Goal: Communication & Community: Answer question/provide support

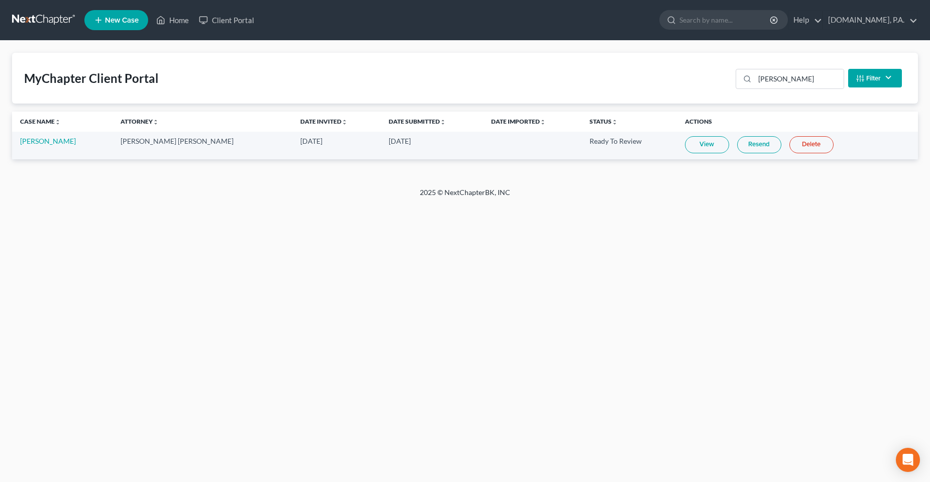
click at [641, 302] on div "Home New Case Client Portal [DOMAIN_NAME], P.A. [PERSON_NAME][EMAIL_ADDRESS][DO…" at bounding box center [465, 241] width 930 height 482
drag, startPoint x: 530, startPoint y: 180, endPoint x: 329, endPoint y: 177, distance: 200.9
click at [329, 177] on div "MyChapter Client Portal [PERSON_NAME] Filter Status Filter... Invited In Progre…" at bounding box center [465, 114] width 930 height 147
click at [469, 313] on div "Home New Case Client Portal [DOMAIN_NAME], P.A. [PERSON_NAME][EMAIL_ADDRESS][DO…" at bounding box center [465, 241] width 930 height 482
drag, startPoint x: 457, startPoint y: 188, endPoint x: 406, endPoint y: 213, distance: 57.0
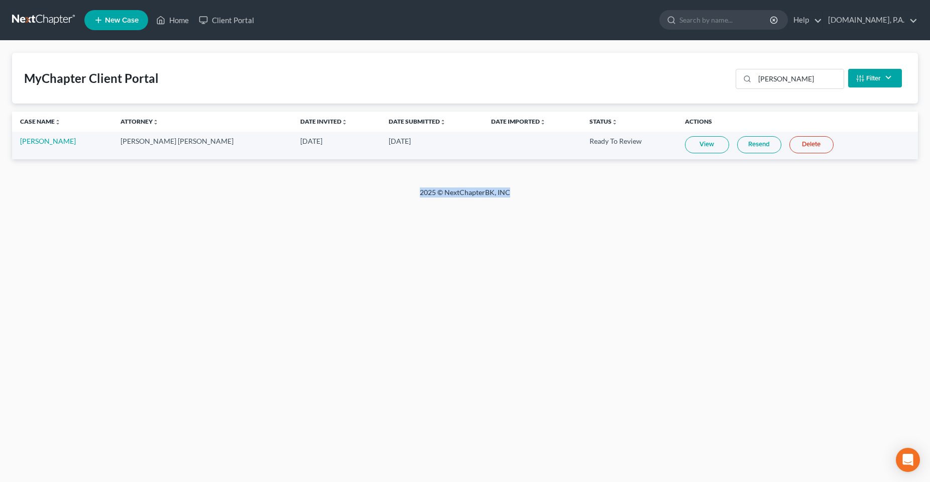
click at [381, 188] on div "2025 © NextChapterBK, INC" at bounding box center [465, 196] width 573 height 18
click at [519, 324] on div "Home New Case Client Portal Fresh-Start.Law, P.A. chas@fresh-start.law My Accou…" at bounding box center [465, 241] width 930 height 482
drag, startPoint x: 287, startPoint y: 311, endPoint x: 262, endPoint y: 304, distance: 26.1
click at [287, 311] on div "Home New Case Client Portal Fresh-Start.Law, P.A. chas@fresh-start.law My Accou…" at bounding box center [465, 241] width 930 height 482
click at [483, 131] on th "Date Imported unfold_more expand_more expand_less" at bounding box center [532, 121] width 99 height 20
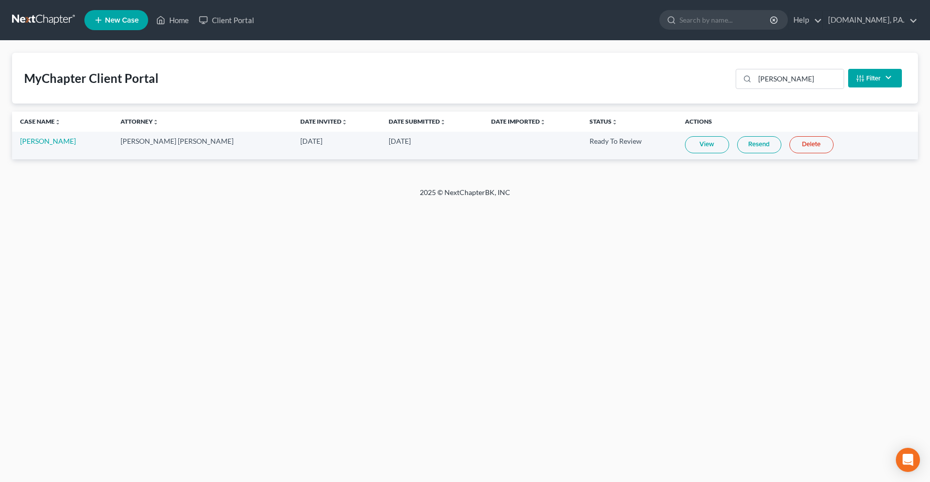
drag, startPoint x: 270, startPoint y: 297, endPoint x: 209, endPoint y: 267, distance: 68.3
click at [269, 297] on div "Home New Case Client Portal Fresh-Start.Law, P.A. chas@fresh-start.law My Accou…" at bounding box center [465, 241] width 930 height 482
drag, startPoint x: 209, startPoint y: 394, endPoint x: 202, endPoint y: 396, distance: 7.2
click at [209, 394] on div "Home New Case Client Portal Fresh-Start.Law, P.A. chas@fresh-start.law My Accou…" at bounding box center [465, 241] width 930 height 482
click at [139, 237] on div "Home New Case Client Portal Fresh-Start.Law, P.A. chas@fresh-start.law My Accou…" at bounding box center [465, 241] width 930 height 482
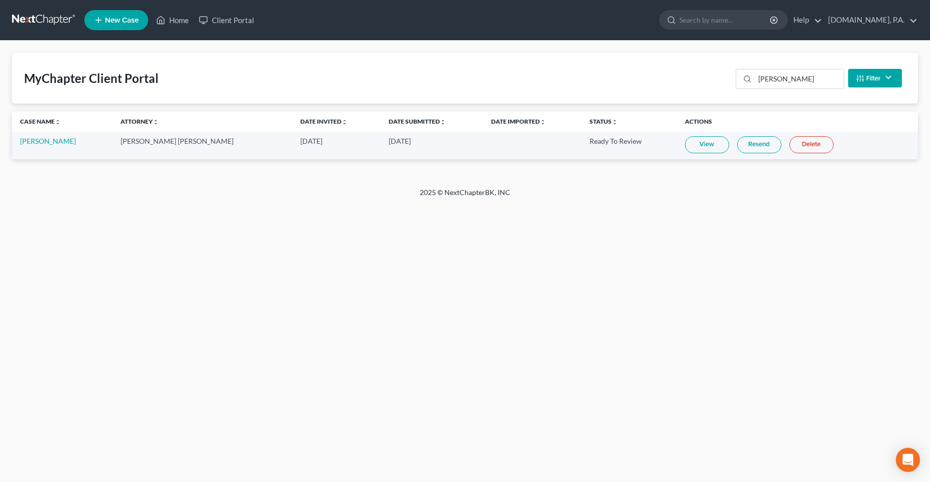
click at [410, 344] on div "Home New Case Client Portal Fresh-Start.Law, P.A. chas@fresh-start.law My Accou…" at bounding box center [465, 241] width 930 height 482
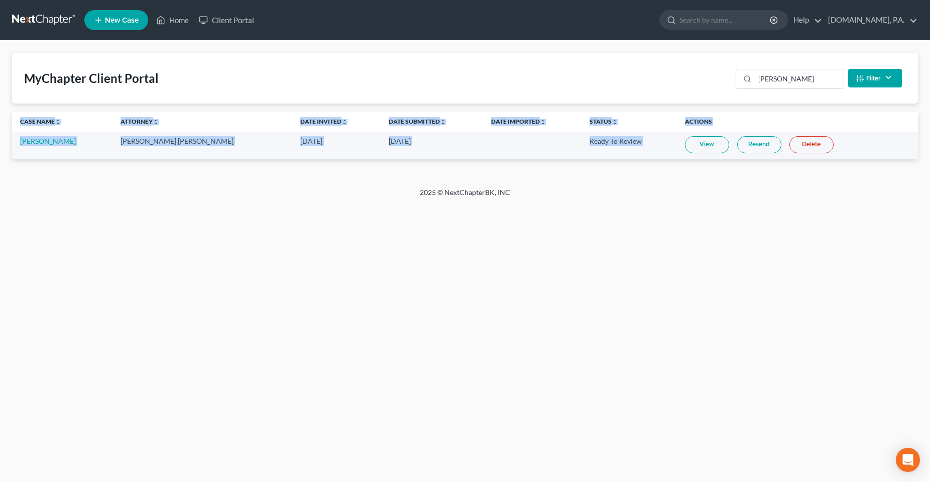
drag, startPoint x: 480, startPoint y: 189, endPoint x: 400, endPoint y: 194, distance: 79.5
click at [400, 193] on div "Home New Case Client Portal Fresh-Start.Law, P.A. chas@fresh-start.law My Accou…" at bounding box center [465, 241] width 930 height 482
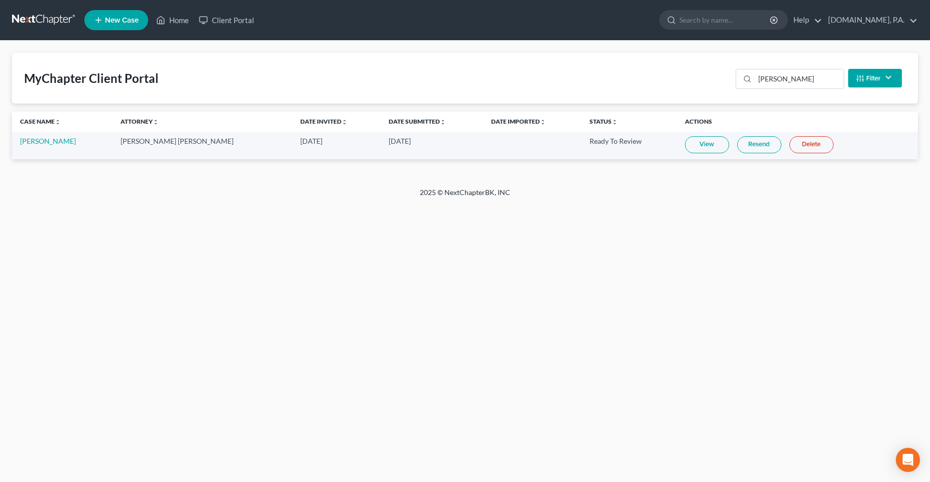
click at [432, 297] on div "Home New Case Client Portal Fresh-Start.Law, P.A. chas@fresh-start.law My Accou…" at bounding box center [465, 241] width 930 height 482
click at [173, 324] on div "Home New Case Client Portal Fresh-Start.Law, P.A. chas@fresh-start.law My Accou…" at bounding box center [465, 241] width 930 height 482
click at [159, 14] on icon at bounding box center [160, 20] width 9 height 12
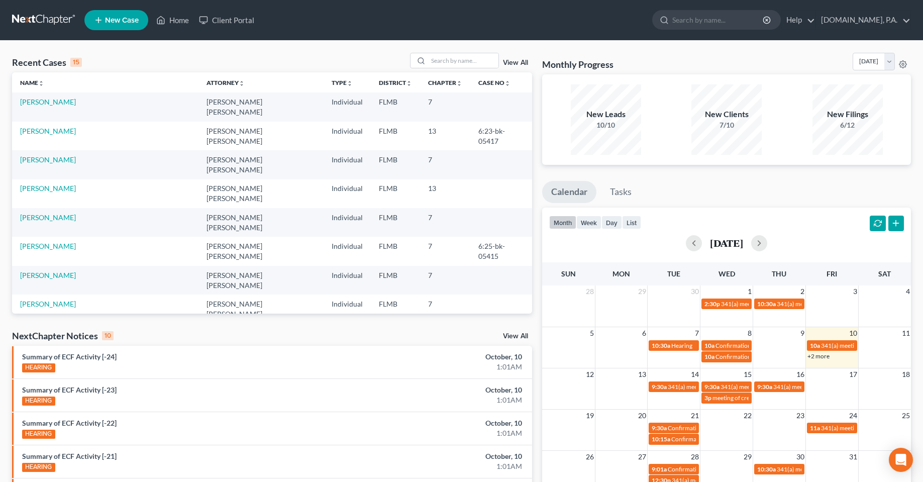
click at [305, 65] on div "Recent Cases 15 View All" at bounding box center [272, 63] width 520 height 20
click at [592, 28] on ul "New Case Home Client Portal - No Result - See all results Or Press Enter... Hel…" at bounding box center [497, 20] width 826 height 26
click at [866, 144] on div "New Filings 6/12" at bounding box center [847, 119] width 70 height 70
click at [371, 29] on ul "New Case Home Client Portal - No Result - See all results Or Press Enter... Hel…" at bounding box center [497, 20] width 826 height 26
click at [461, 66] on input "search" at bounding box center [463, 60] width 70 height 15
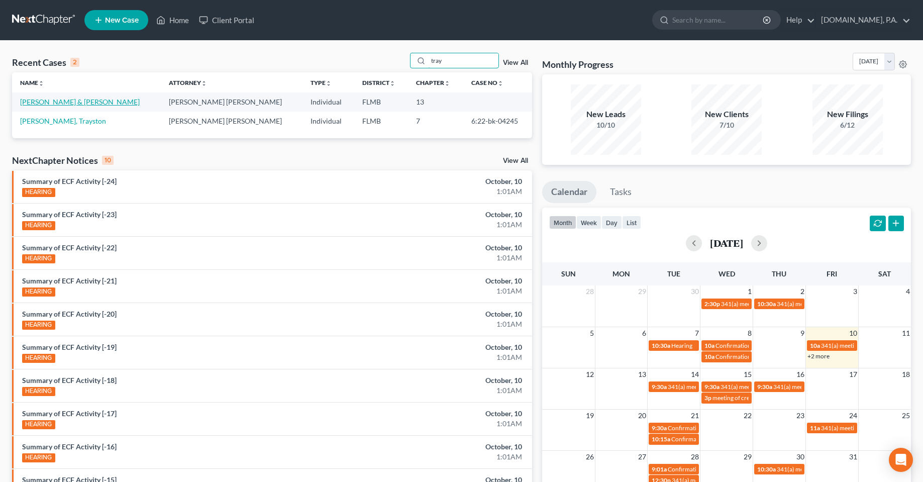
type input "tray"
click at [73, 101] on link "[PERSON_NAME] & [PERSON_NAME]" at bounding box center [80, 101] width 120 height 9
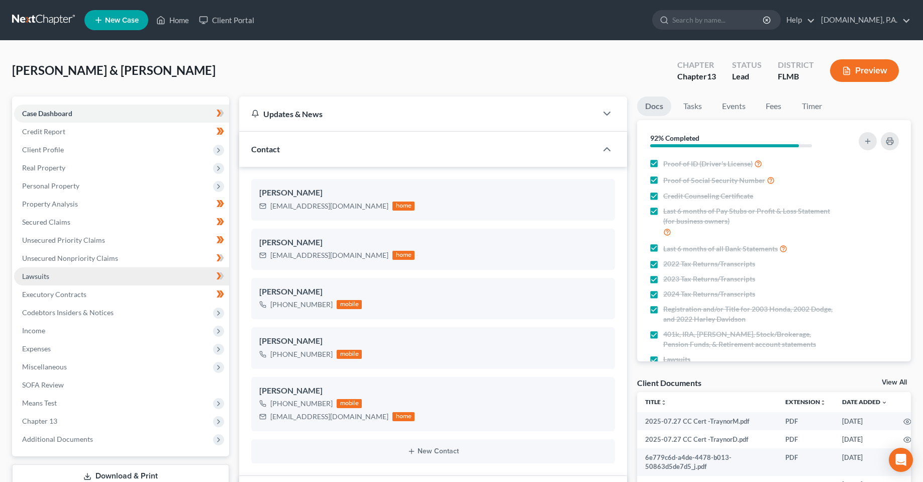
click at [68, 276] on link "Lawsuits" at bounding box center [121, 276] width 215 height 18
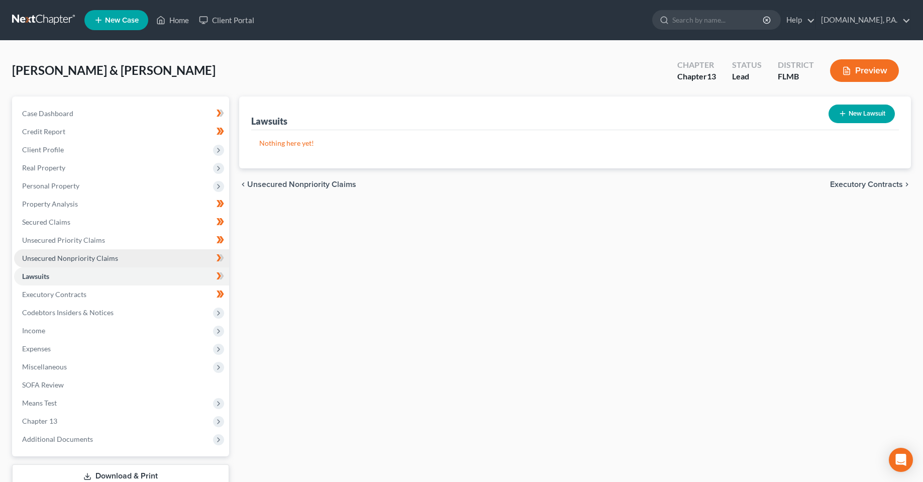
click at [67, 262] on span "Unsecured Nonpriority Claims" at bounding box center [70, 258] width 96 height 9
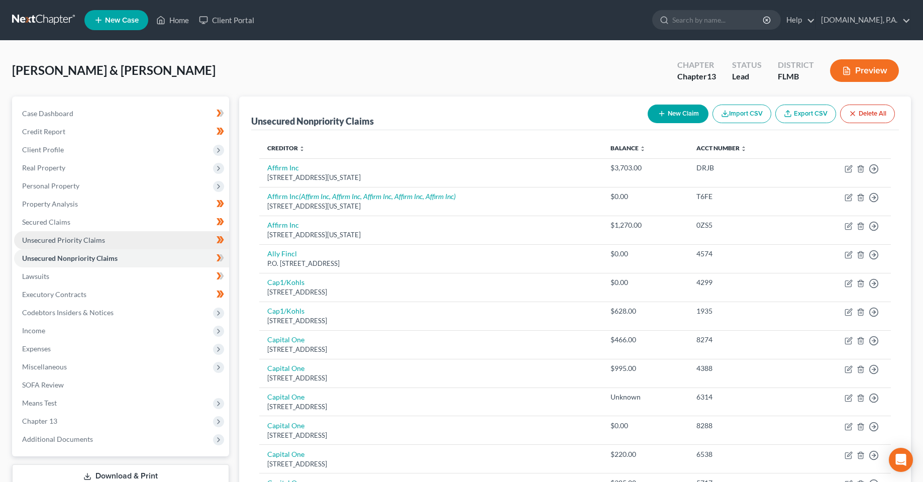
click at [67, 244] on span "Unsecured Priority Claims" at bounding box center [63, 240] width 83 height 9
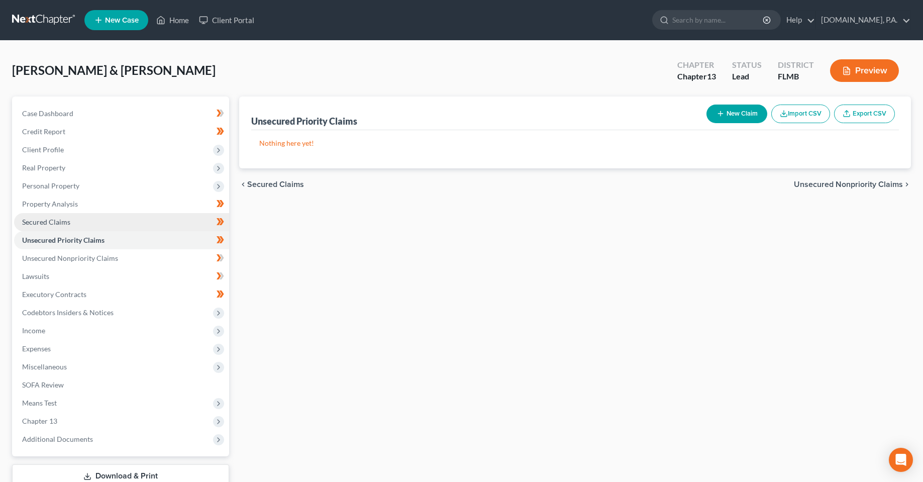
click at [66, 218] on span "Secured Claims" at bounding box center [46, 221] width 48 height 9
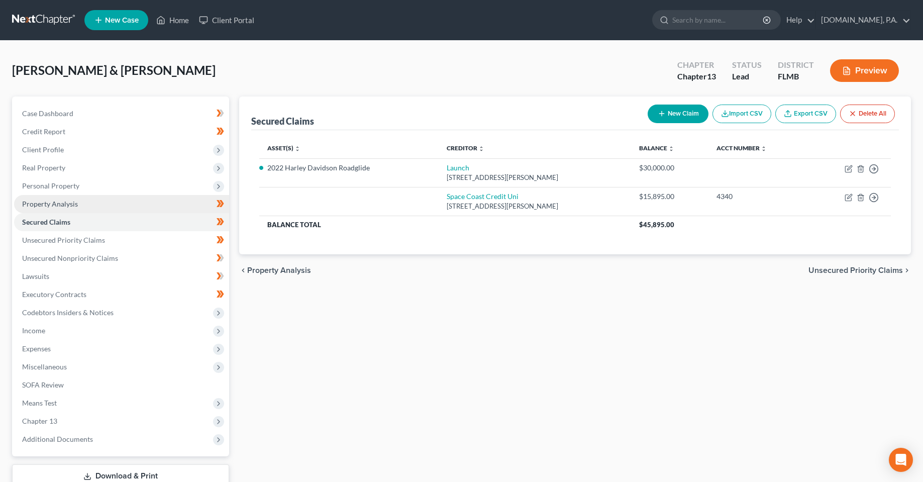
click at [68, 203] on span "Property Analysis" at bounding box center [50, 203] width 56 height 9
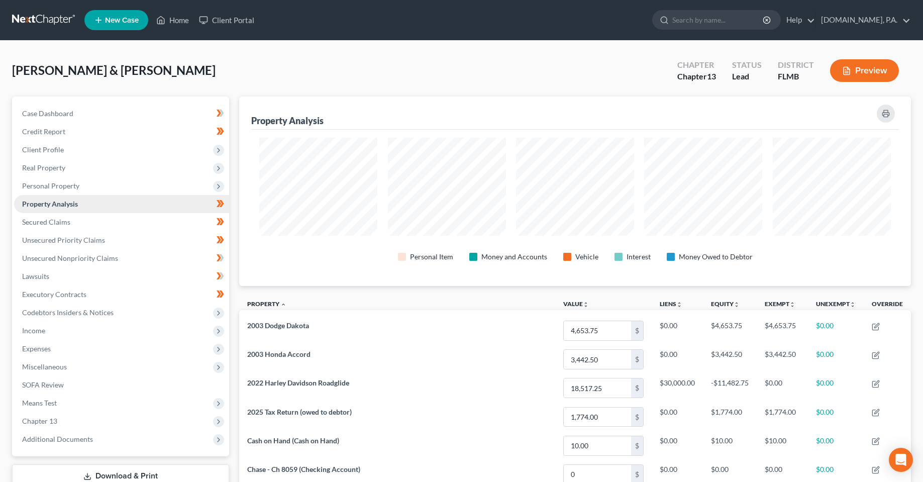
scroll to position [189, 671]
click at [69, 187] on span "Personal Property" at bounding box center [50, 185] width 57 height 9
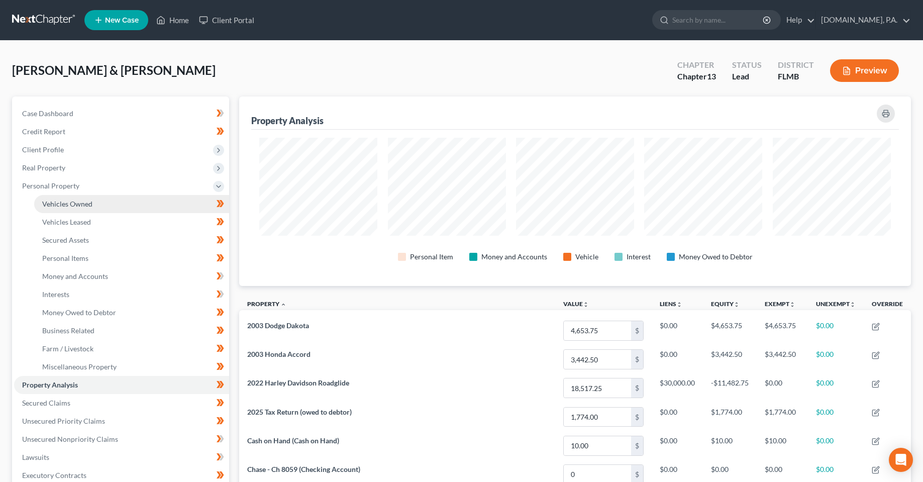
click at [74, 204] on span "Vehicles Owned" at bounding box center [67, 203] width 50 height 9
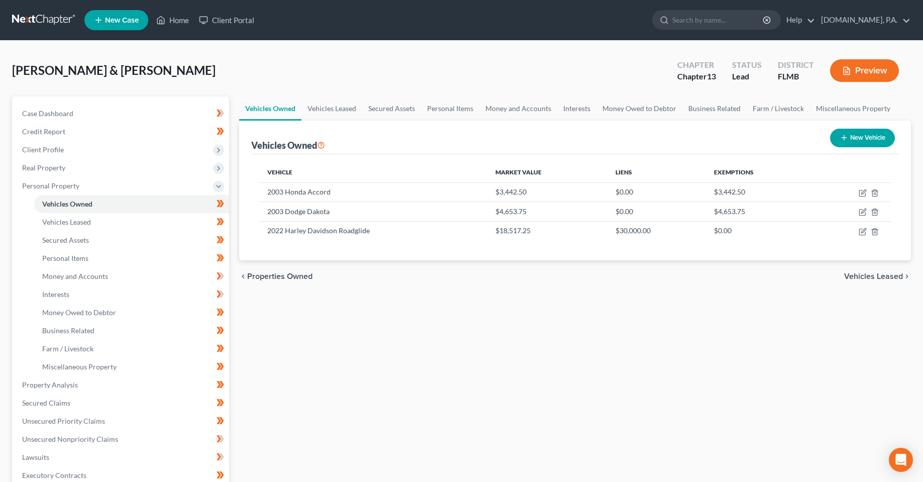
click at [576, 358] on div "Vehicles Owned Vehicles Leased Secured Assets Personal Items Money and Accounts…" at bounding box center [575, 395] width 682 height 598
click at [51, 146] on span "Client Profile" at bounding box center [43, 149] width 42 height 9
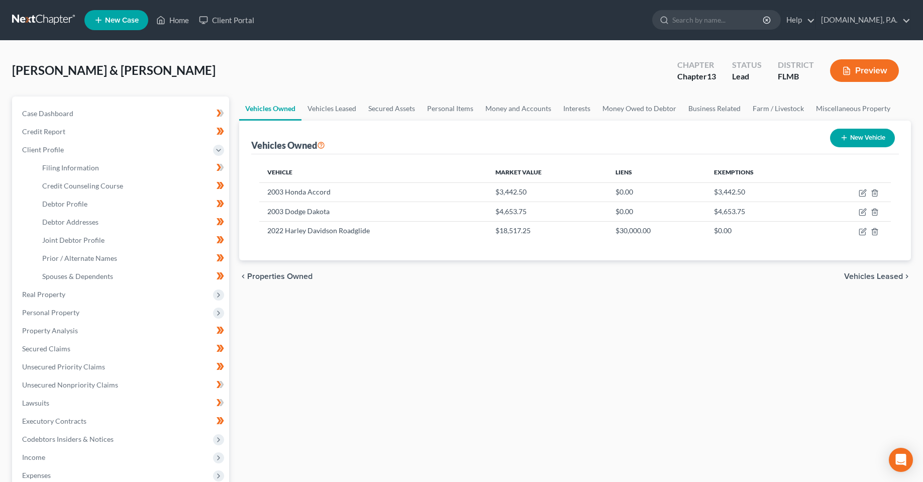
click at [453, 428] on div "Vehicles Owned Vehicles Leased Secured Assets Personal Items Money and Accounts…" at bounding box center [575, 368] width 682 height 544
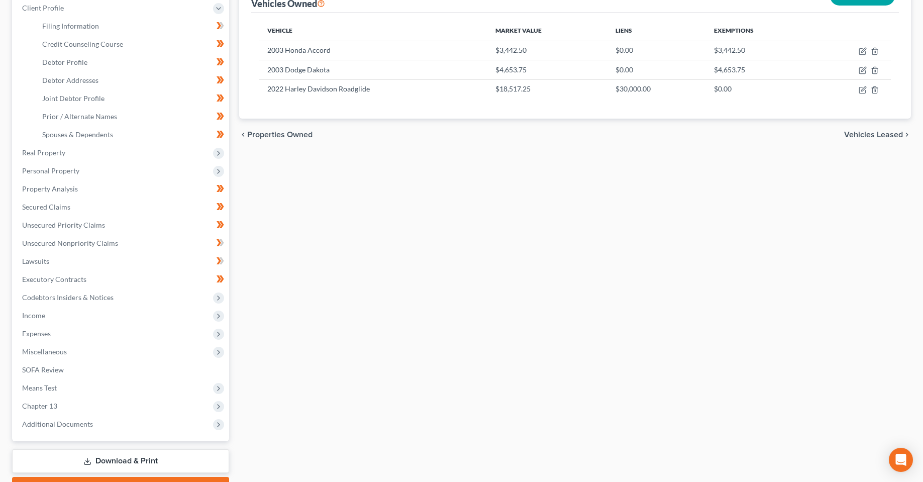
scroll to position [151, 0]
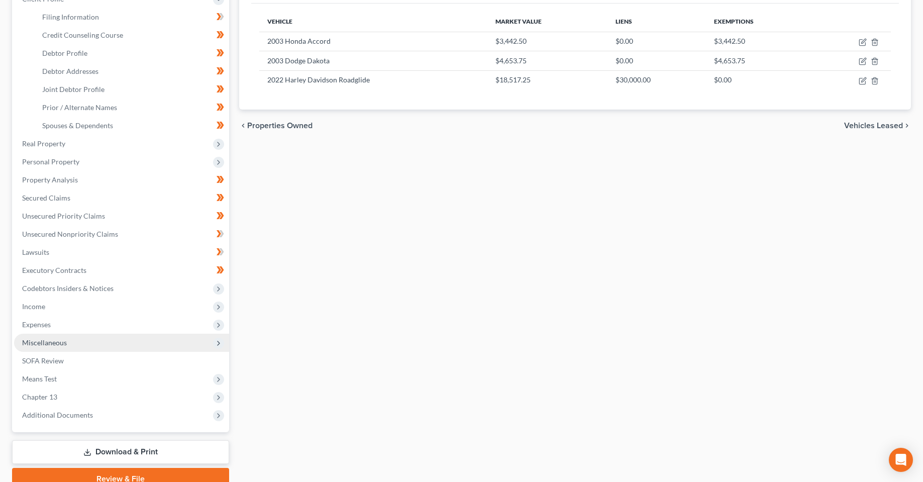
click at [71, 344] on span "Miscellaneous" at bounding box center [121, 342] width 215 height 18
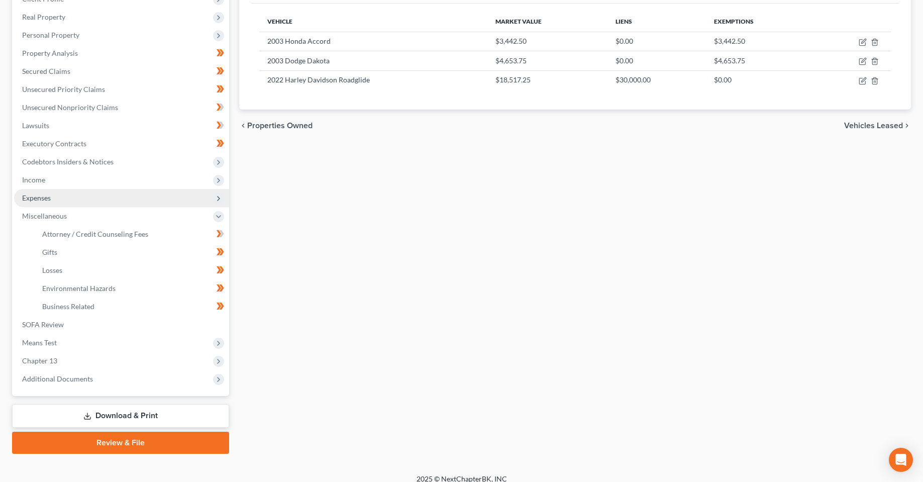
click at [76, 201] on span "Expenses" at bounding box center [121, 198] width 215 height 18
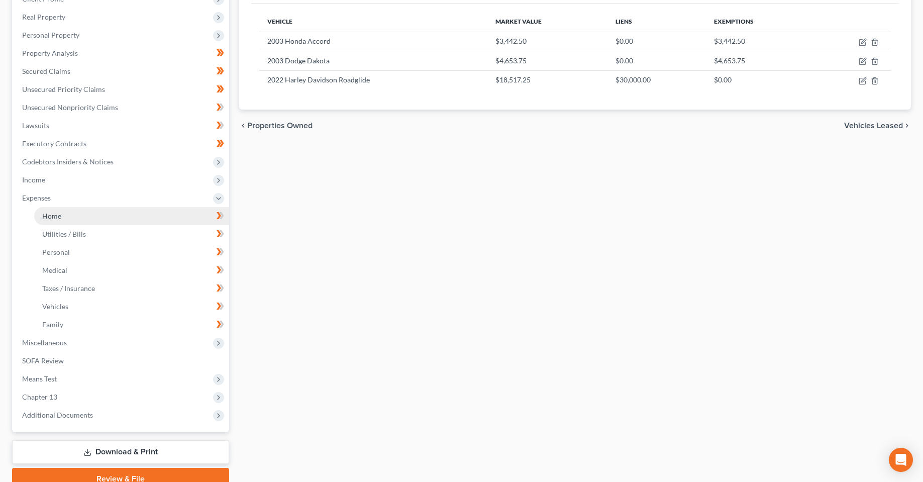
click at [83, 217] on link "Home" at bounding box center [131, 216] width 195 height 18
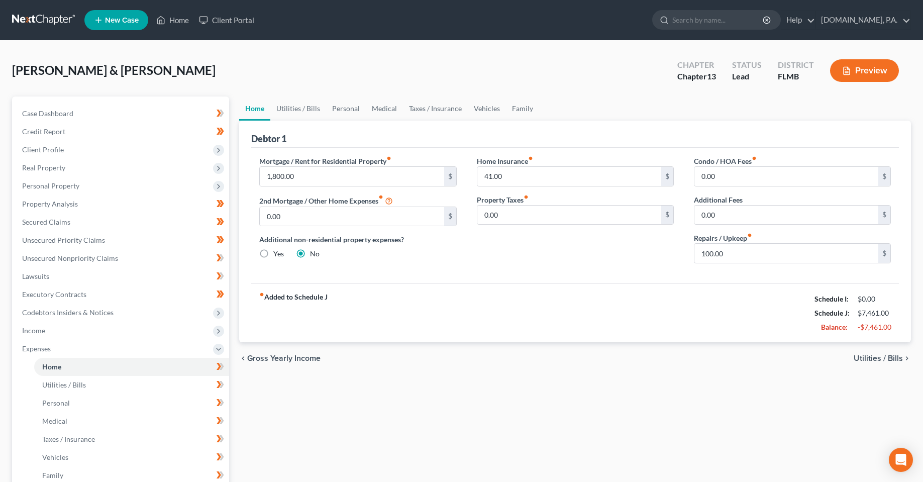
click at [366, 76] on div "Traynor, Michael & Dawn Upgraded Chapter Chapter 13 Status Lead District FLMB P…" at bounding box center [461, 75] width 898 height 44
drag, startPoint x: 497, startPoint y: 343, endPoint x: 485, endPoint y: 342, distance: 12.1
click at [486, 342] on ui-view "Home Utilities / Bills Personal Medical Taxes / Insurance Vehicles Family Debto…" at bounding box center [574, 235] width 671 height 278
click at [464, 390] on div "Home Utilities / Bills Personal Medical Taxes / Insurance Vehicles Family Debto…" at bounding box center [575, 368] width 682 height 544
click at [411, 377] on div "Home Utilities / Bills Personal Medical Taxes / Insurance Vehicles Family Debto…" at bounding box center [575, 368] width 682 height 544
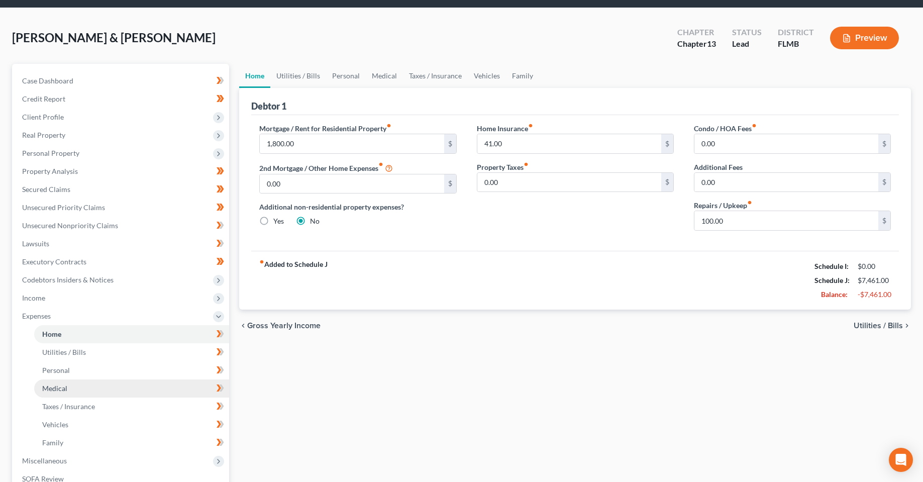
scroll to position [50, 0]
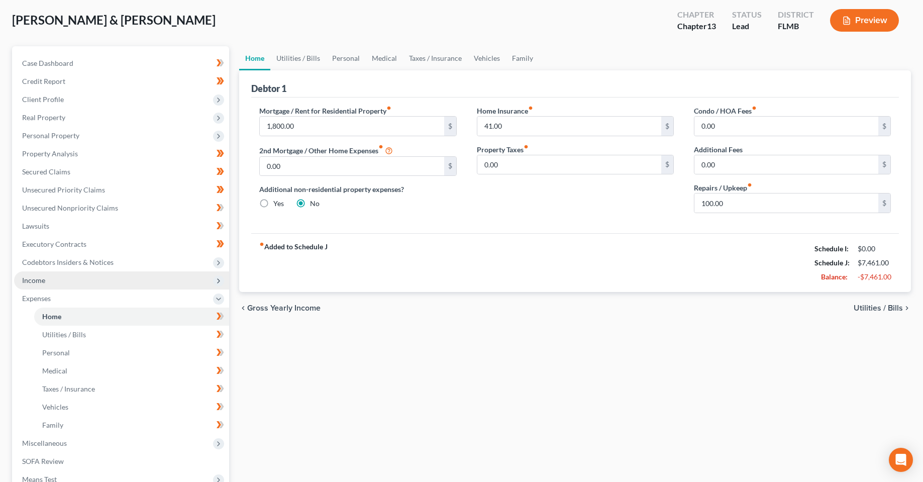
click at [43, 277] on span "Income" at bounding box center [33, 280] width 23 height 9
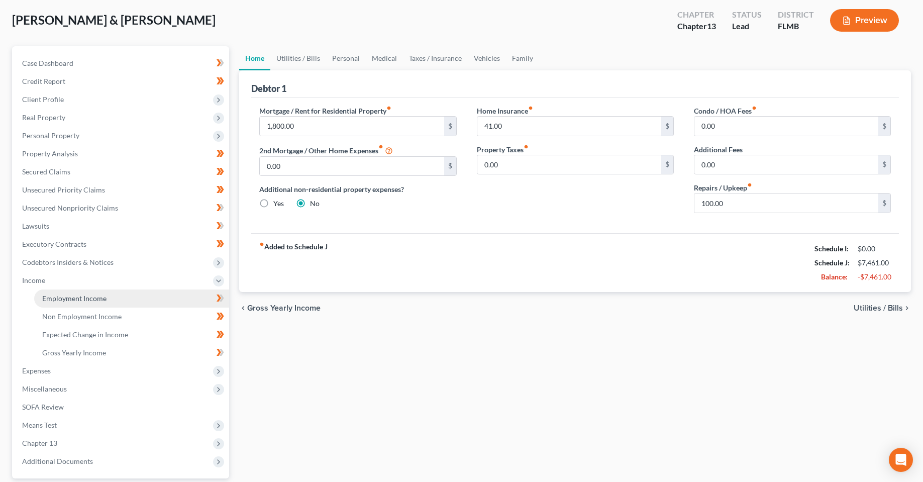
click at [110, 294] on link "Employment Income" at bounding box center [131, 298] width 195 height 18
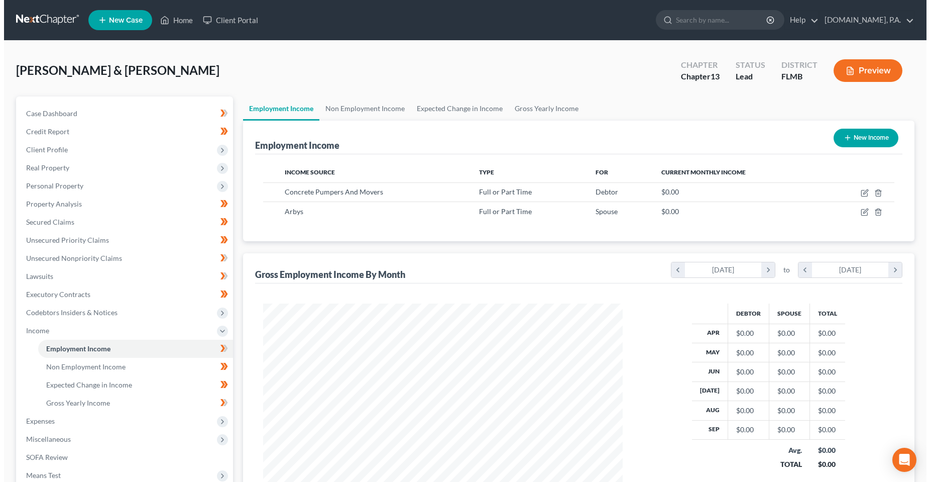
scroll to position [180, 380]
click at [371, 222] on div "Income Source Type For Current Monthly Income Concrete Pumpers And Movers Full …" at bounding box center [574, 197] width 647 height 87
click at [359, 242] on div "Employment Income New Income Income Source Type For Current Monthly Income Conc…" at bounding box center [574, 314] width 671 height 387
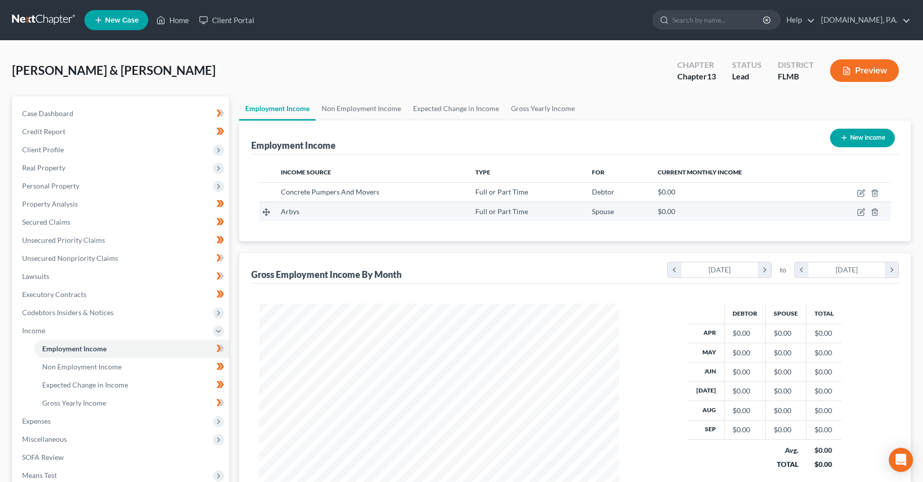
drag, startPoint x: 530, startPoint y: 233, endPoint x: 676, endPoint y: 204, distance: 149.0
click at [530, 233] on div "Income Source Type For Current Monthly Income Concrete Pumpers And Movers Full …" at bounding box center [574, 197] width 647 height 87
click at [862, 193] on icon "button" at bounding box center [861, 191] width 5 height 5
select select "0"
select select "9"
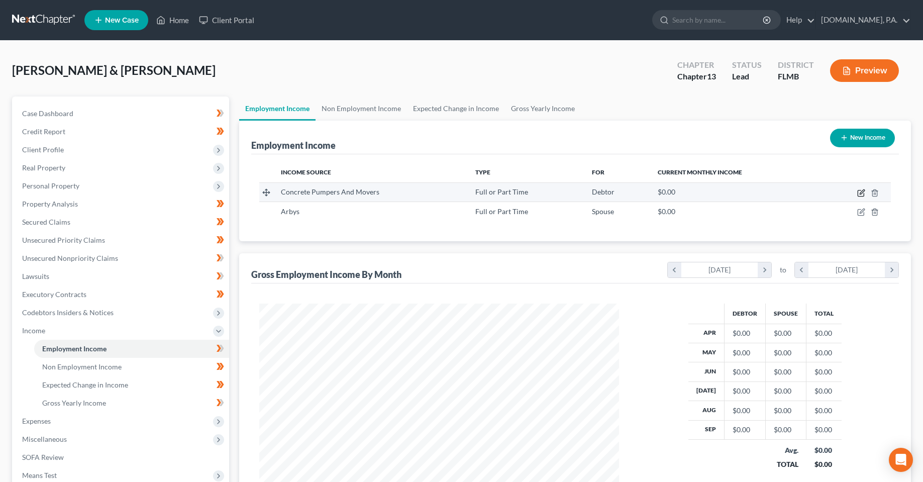
select select "3"
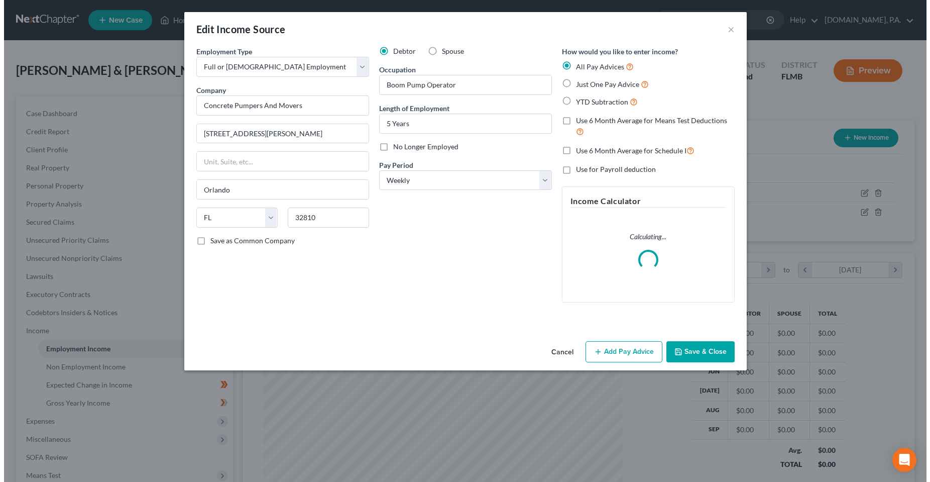
scroll to position [181, 383]
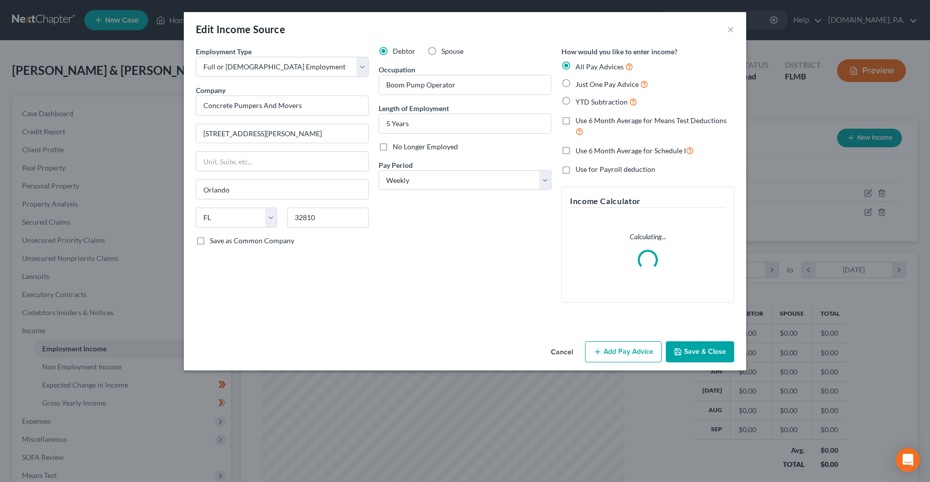
click at [576, 85] on label "Just One Pay Advice" at bounding box center [612, 84] width 73 height 12
click at [580, 85] on input "Just One Pay Advice" at bounding box center [583, 81] width 7 height 7
radio input "true"
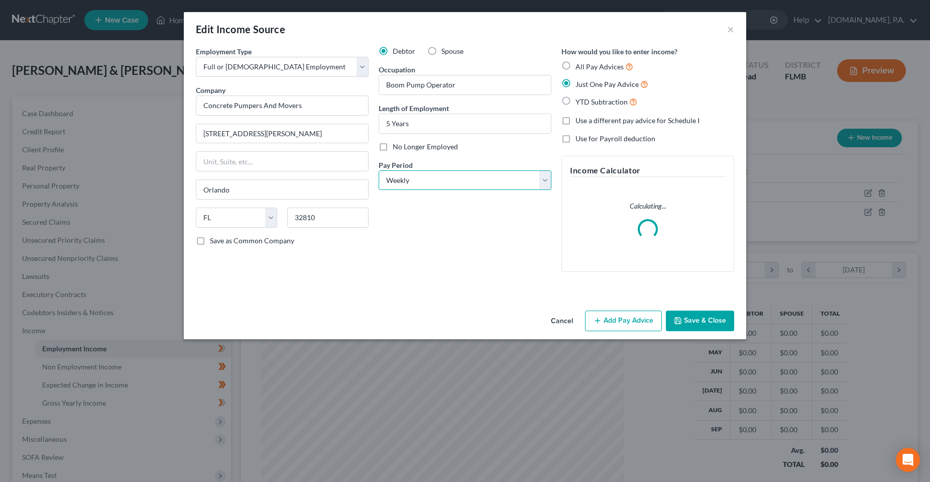
click at [435, 182] on select "Select Monthly Twice Monthly Every Other Week Weekly" at bounding box center [465, 180] width 173 height 20
select select "0"
click at [379, 170] on select "Select Monthly Twice Monthly Every Other Week Weekly" at bounding box center [465, 180] width 173 height 20
click at [625, 322] on button "Add Pay Advice" at bounding box center [623, 320] width 77 height 21
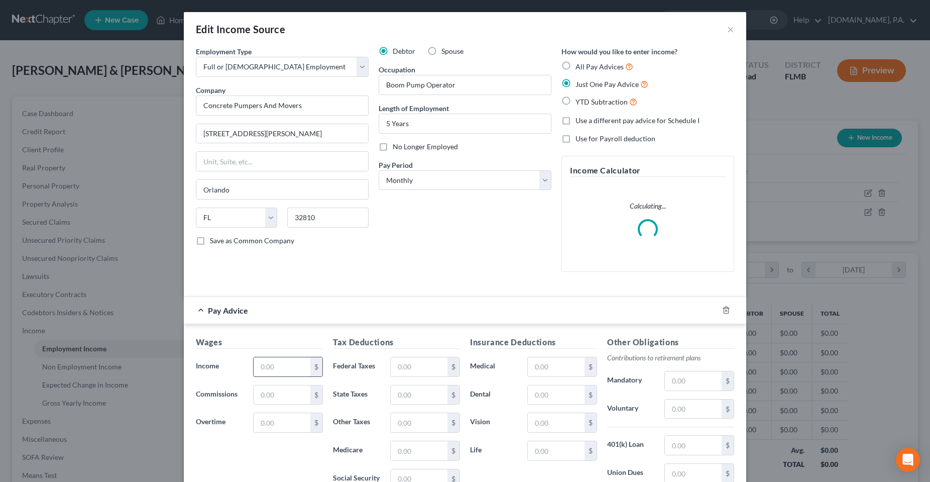
drag, startPoint x: 257, startPoint y: 370, endPoint x: 305, endPoint y: 357, distance: 49.6
click at [257, 370] on input "text" at bounding box center [282, 366] width 57 height 19
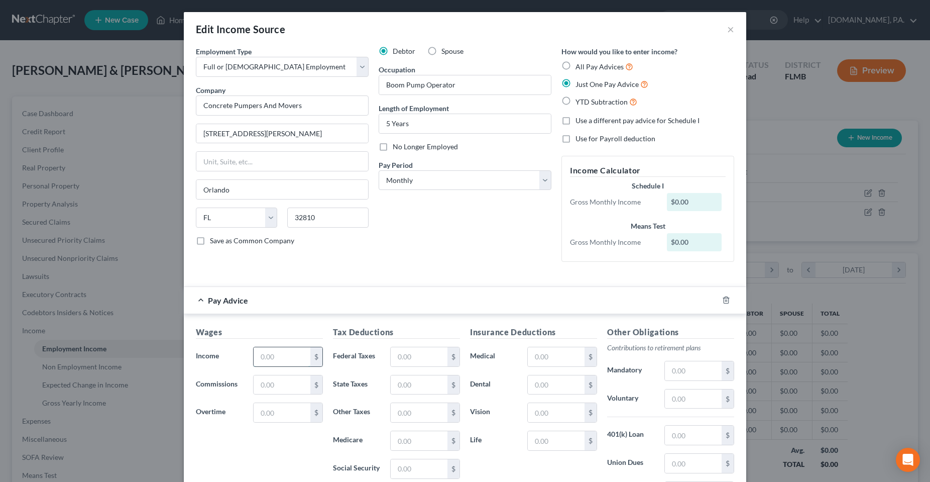
click at [258, 360] on input "text" at bounding box center [282, 356] width 57 height 19
type input "6,286.90"
click at [429, 279] on form "Employment Type * Select Full or Part Time Employment Self Employment Company *…" at bounding box center [465, 302] width 538 height 513
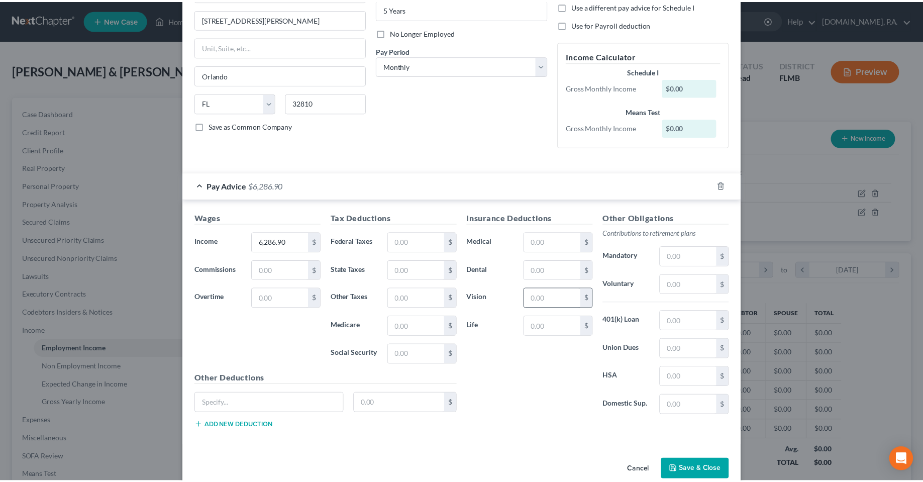
scroll to position [133, 0]
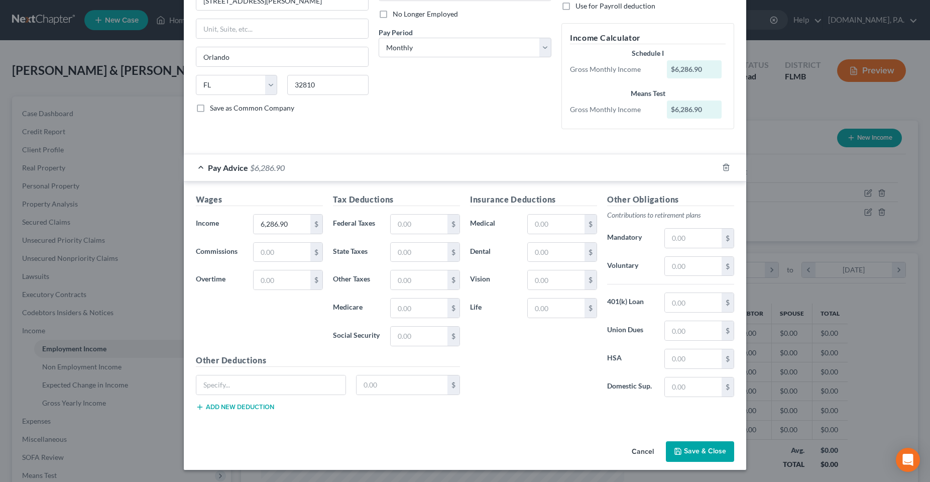
click at [678, 461] on button "Save & Close" at bounding box center [700, 451] width 68 height 21
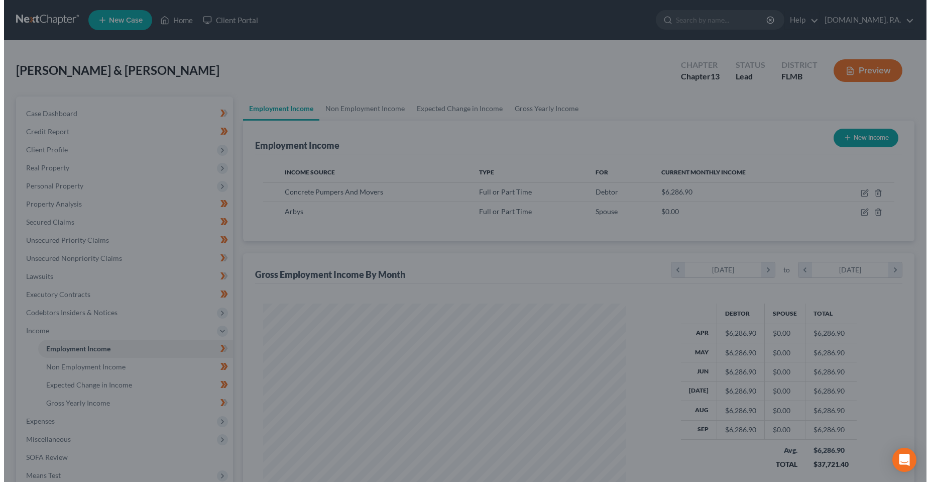
scroll to position [502034, 501834]
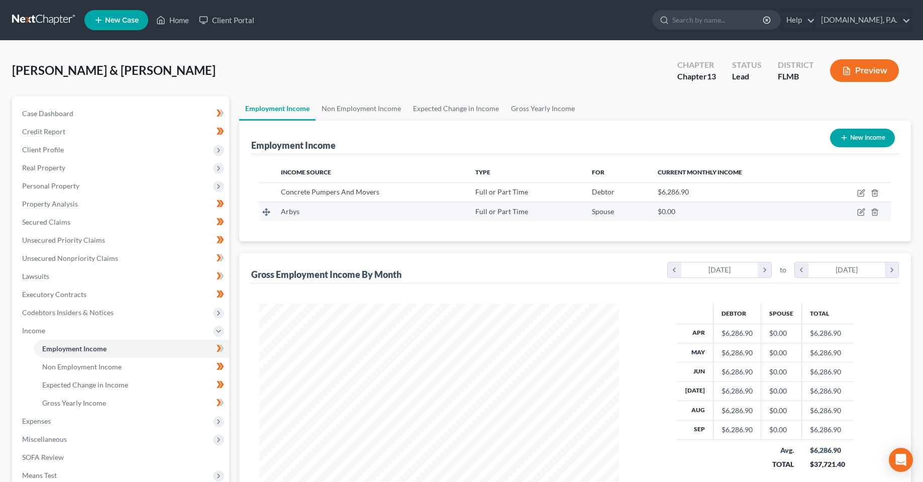
click at [861, 217] on td at bounding box center [855, 211] width 71 height 19
click at [861, 213] on icon "button" at bounding box center [861, 211] width 5 height 5
select select "0"
select select "9"
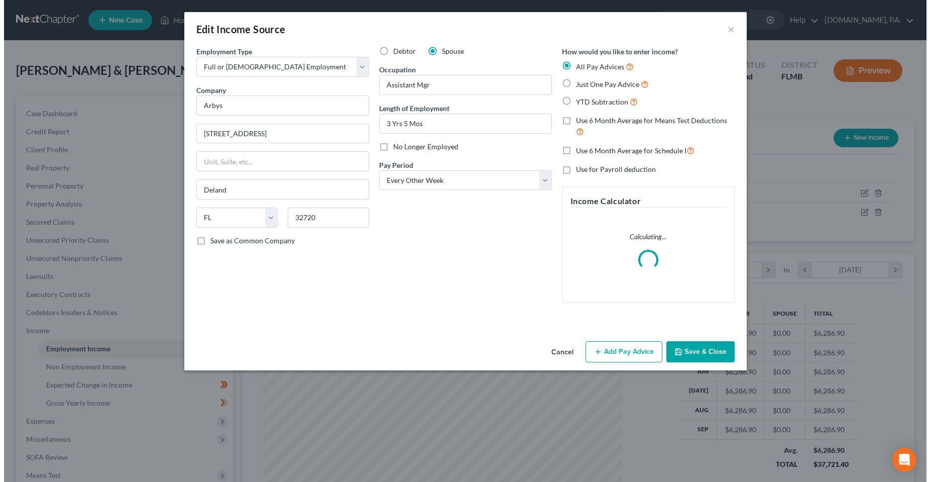
scroll to position [181, 383]
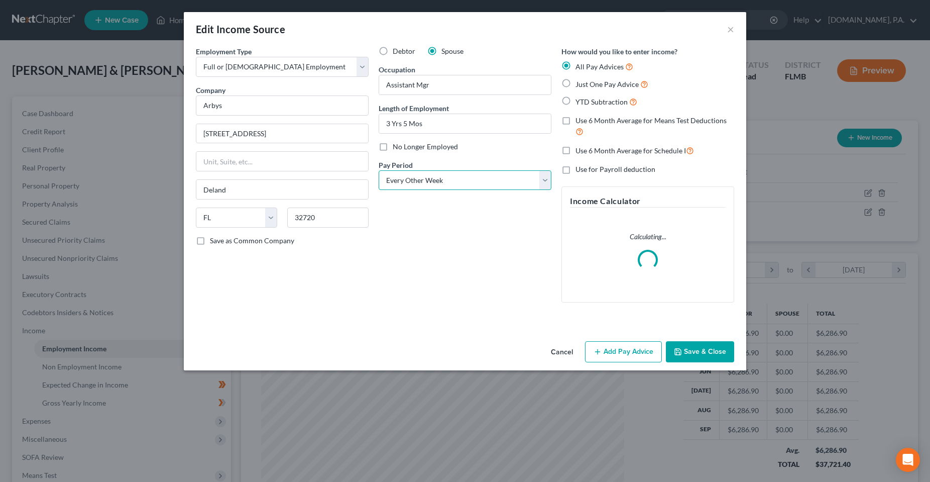
click at [480, 176] on select "Select Monthly Twice Monthly Every Other Week Weekly" at bounding box center [465, 180] width 173 height 20
select select "0"
click at [379, 170] on select "Select Monthly Twice Monthly Every Other Week Weekly" at bounding box center [465, 180] width 173 height 20
click at [576, 84] on label "Just One Pay Advice" at bounding box center [612, 84] width 73 height 12
click at [580, 84] on input "Just One Pay Advice" at bounding box center [583, 81] width 7 height 7
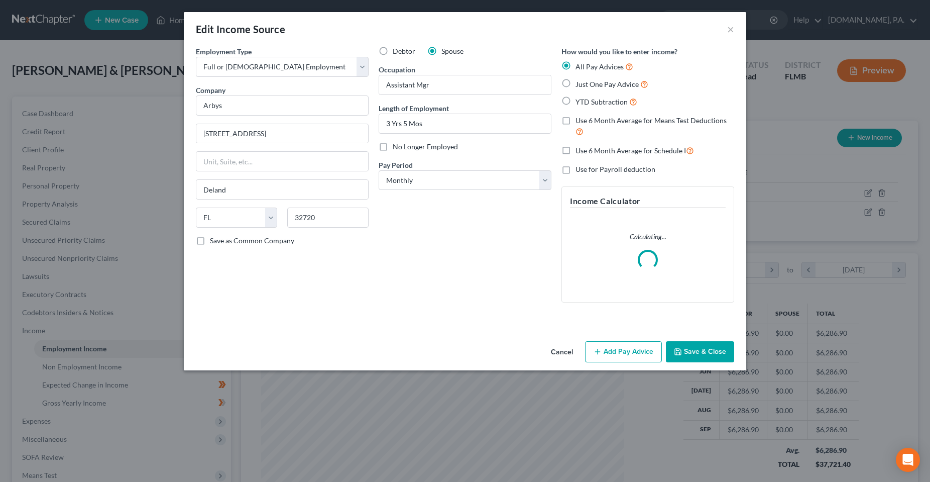
radio input "true"
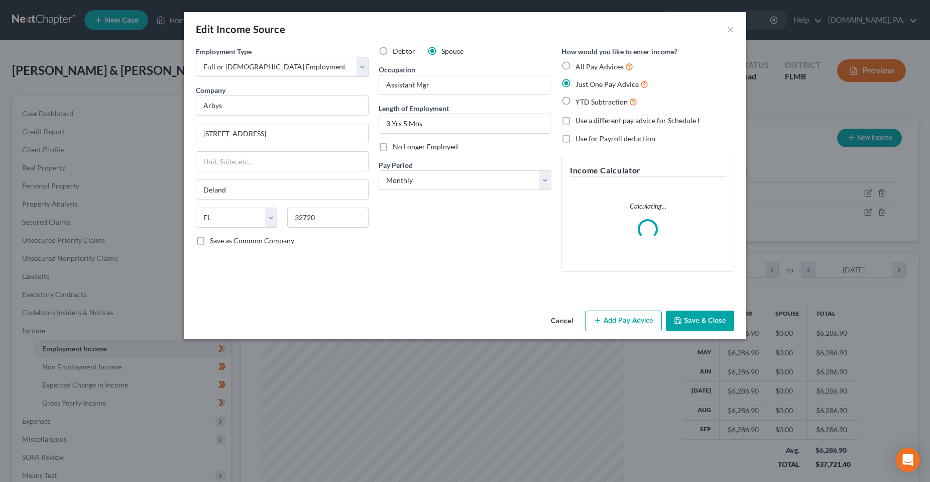
click at [576, 84] on label "Just One Pay Advice" at bounding box center [612, 84] width 73 height 12
click at [580, 84] on input "Just One Pay Advice" at bounding box center [583, 81] width 7 height 7
click at [625, 322] on button "Add Pay Advice" at bounding box center [623, 320] width 77 height 21
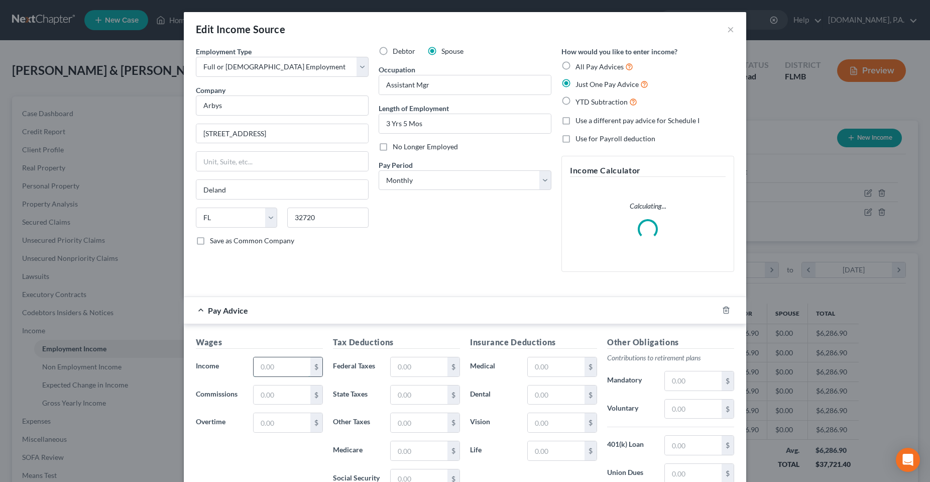
click at [297, 359] on input "text" at bounding box center [282, 366] width 57 height 19
type input "3,027.50"
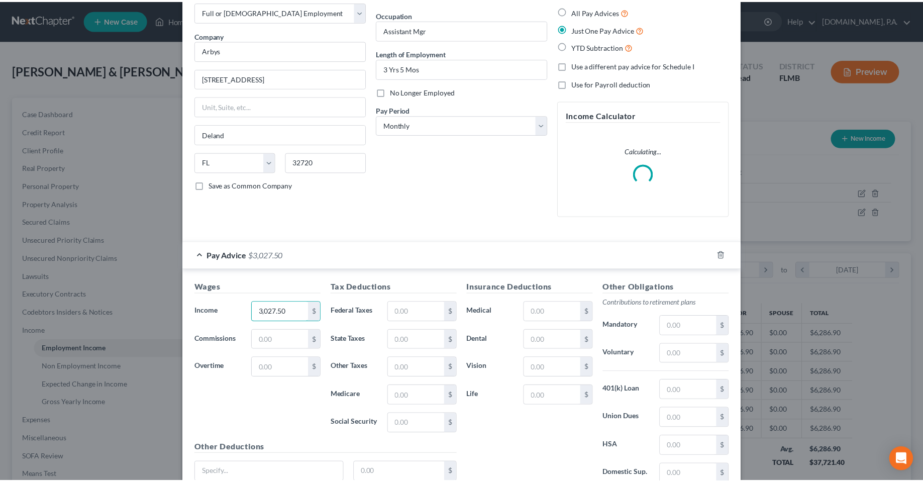
scroll to position [143, 0]
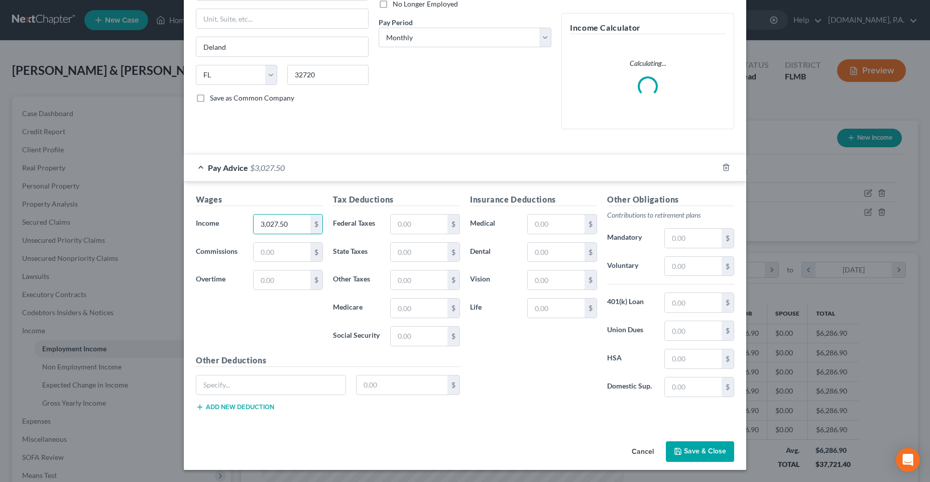
click at [705, 454] on button "Save & Close" at bounding box center [700, 451] width 68 height 21
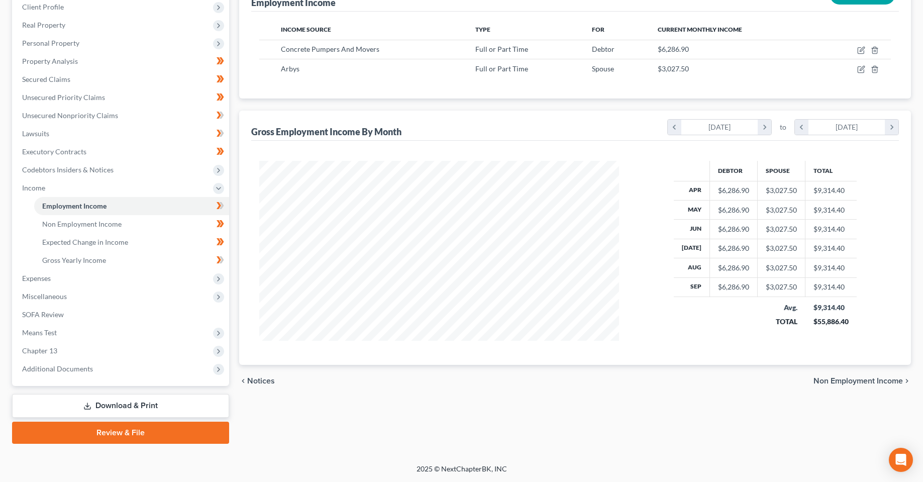
click at [686, 409] on div "Employment Income Non Employment Income Expected Change in Income Gross Yearly …" at bounding box center [575, 199] width 682 height 490
click at [69, 268] on link "Gross Yearly Income" at bounding box center [131, 260] width 195 height 18
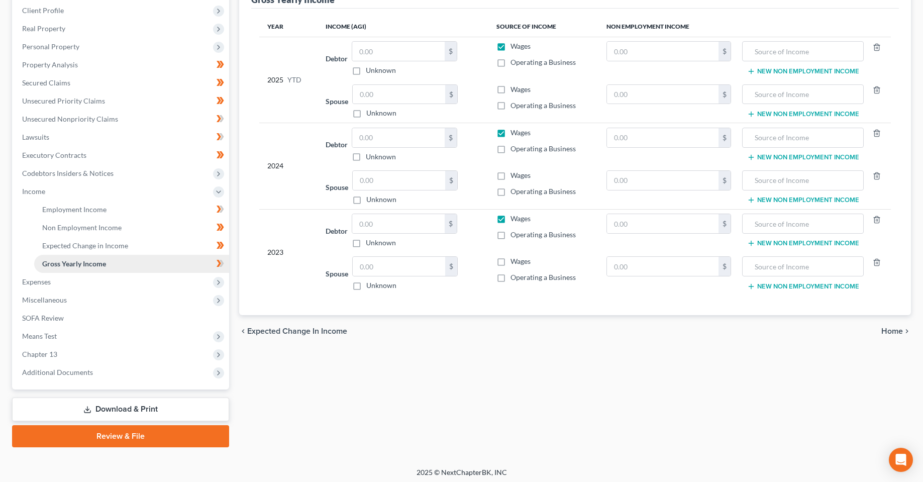
scroll to position [143, 0]
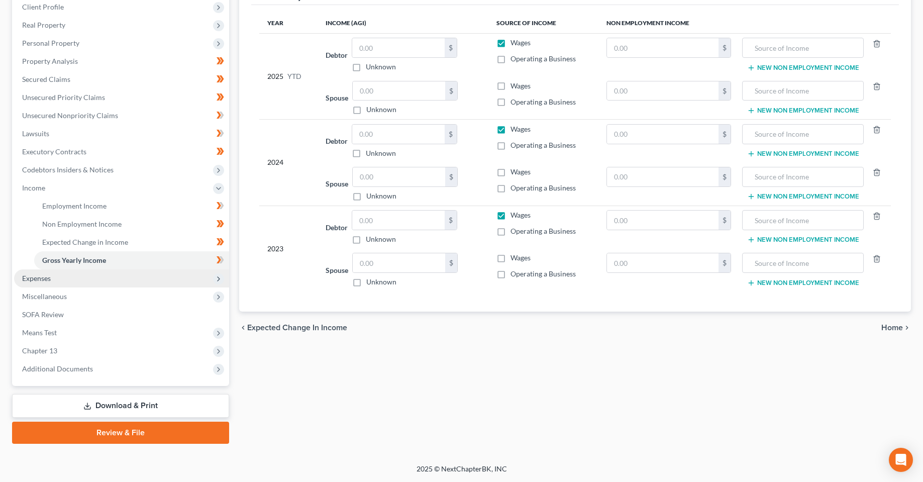
click at [53, 278] on span "Expenses" at bounding box center [121, 278] width 215 height 18
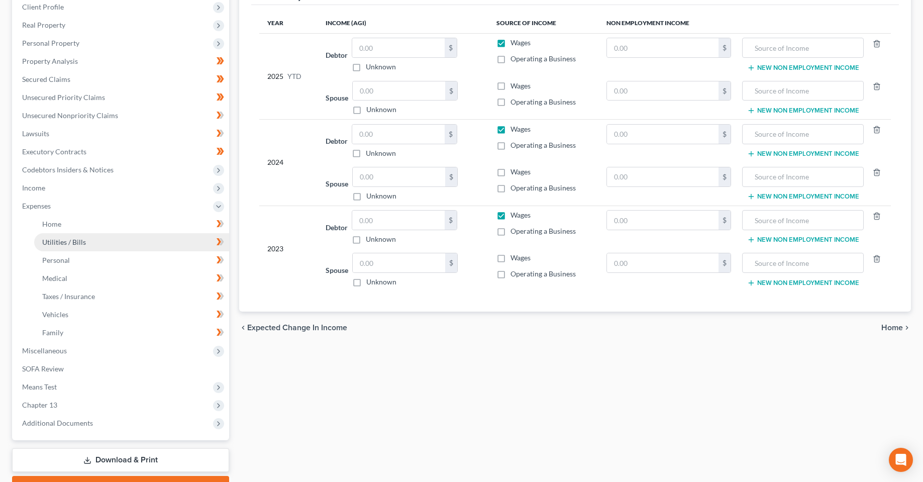
click at [73, 233] on link "Utilities / Bills" at bounding box center [131, 242] width 195 height 18
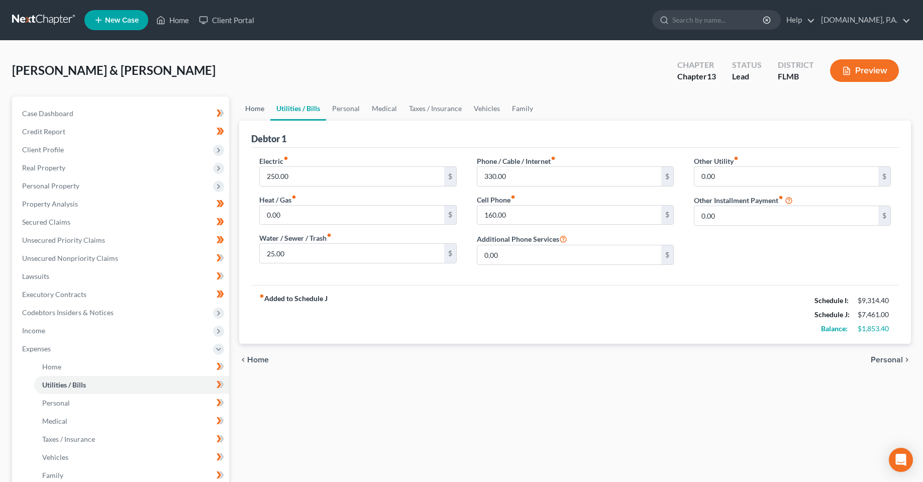
click at [256, 111] on link "Home" at bounding box center [254, 108] width 31 height 24
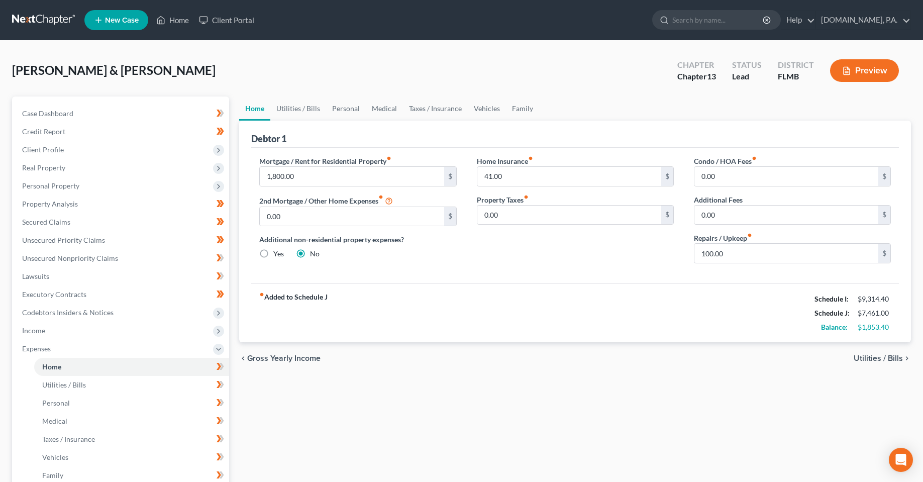
click at [430, 382] on div "Home Utilities / Bills Personal Medical Taxes / Insurance Vehicles Family Debto…" at bounding box center [575, 368] width 682 height 544
click at [299, 172] on input "1,800.00" at bounding box center [352, 176] width 184 height 19
click at [390, 346] on div "chevron_left Gross Yearly Income Utilities / Bills chevron_right" at bounding box center [574, 358] width 671 height 32
click at [434, 413] on div "Home Utilities / Bills Personal Medical Taxes / Insurance Vehicles Family Debto…" at bounding box center [575, 368] width 682 height 544
drag, startPoint x: 342, startPoint y: 297, endPoint x: 257, endPoint y: 244, distance: 100.6
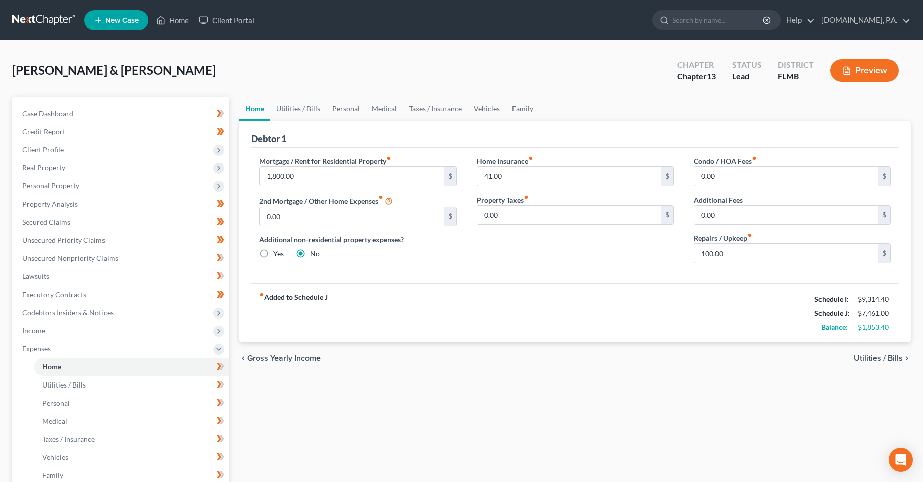
click at [257, 244] on div "Debtor 1 Mortgage / Rent for Residential Property fiber_manual_record 1,800.00 …" at bounding box center [574, 231] width 671 height 221
click at [460, 341] on div "fiber_manual_record Added to Schedule J Schedule I: $9,314.40 Schedule J: $7,46…" at bounding box center [574, 312] width 647 height 59
click at [442, 451] on div "Home Utilities / Bills Personal Medical Taxes / Insurance Vehicles Family Debto…" at bounding box center [575, 368] width 682 height 544
click at [414, 394] on div "Home Utilities / Bills Personal Medical Taxes / Insurance Vehicles Family Debto…" at bounding box center [575, 368] width 682 height 544
drag, startPoint x: 634, startPoint y: 76, endPoint x: 593, endPoint y: 82, distance: 42.1
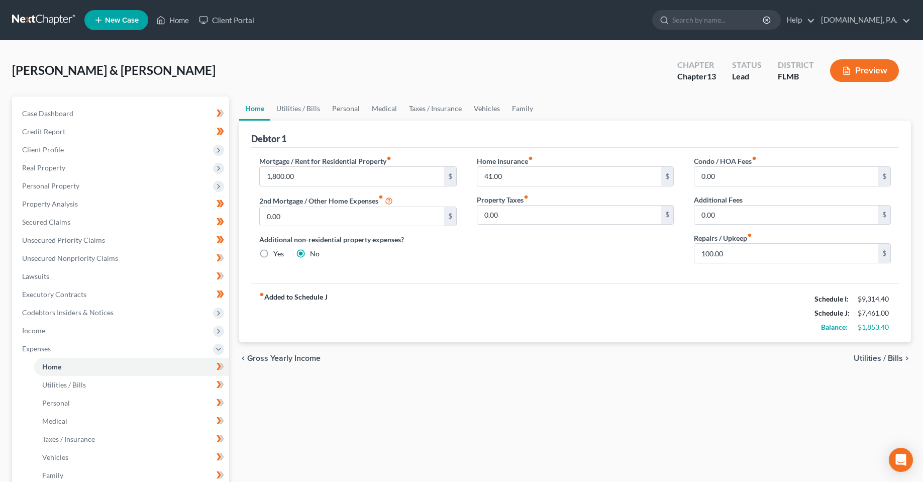
click at [634, 76] on div "Traynor, Michael & Dawn Upgraded Chapter Chapter 13 Status Lead District FLMB P…" at bounding box center [461, 75] width 898 height 44
click at [35, 154] on span "Client Profile" at bounding box center [121, 150] width 215 height 18
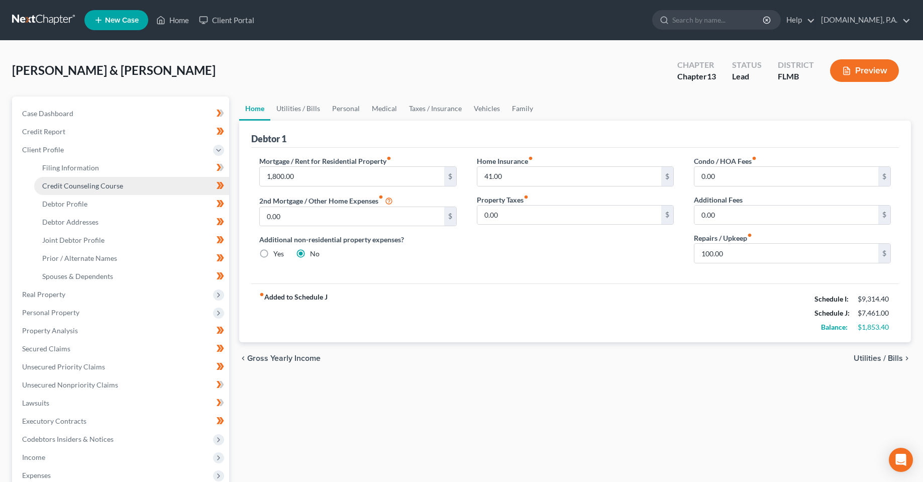
click at [98, 186] on span "Credit Counseling Course" at bounding box center [82, 185] width 81 height 9
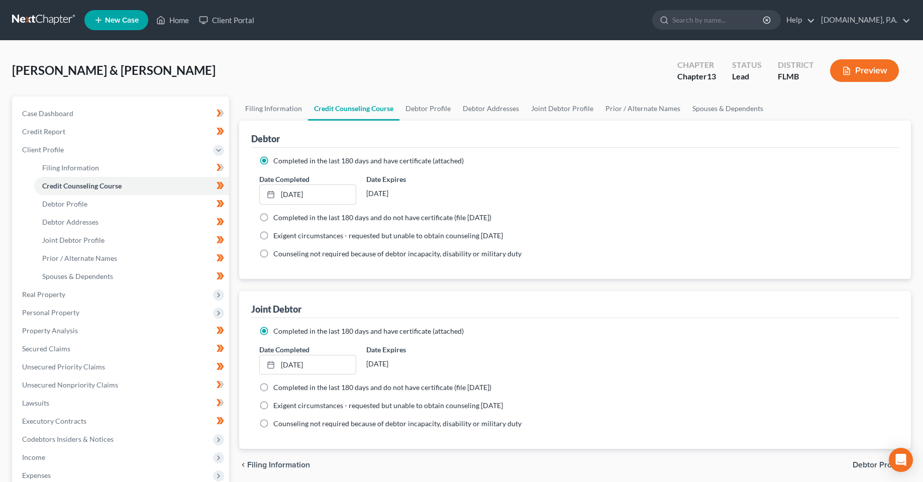
click at [579, 337] on ng-include "Completed in the last 180 days and have certificate (attached) Date Completed 7…" at bounding box center [574, 377] width 631 height 103
click at [48, 132] on span "Credit Report" at bounding box center [43, 131] width 43 height 9
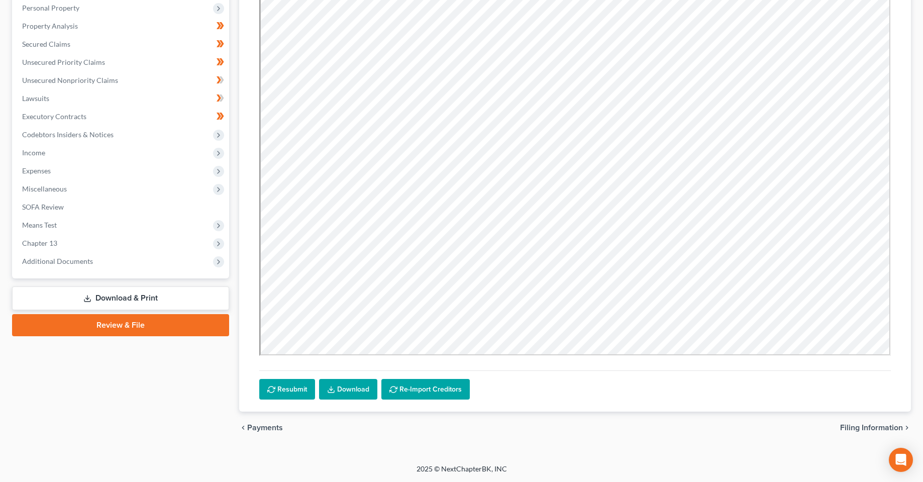
click at [109, 291] on link "Download & Print" at bounding box center [120, 298] width 217 height 24
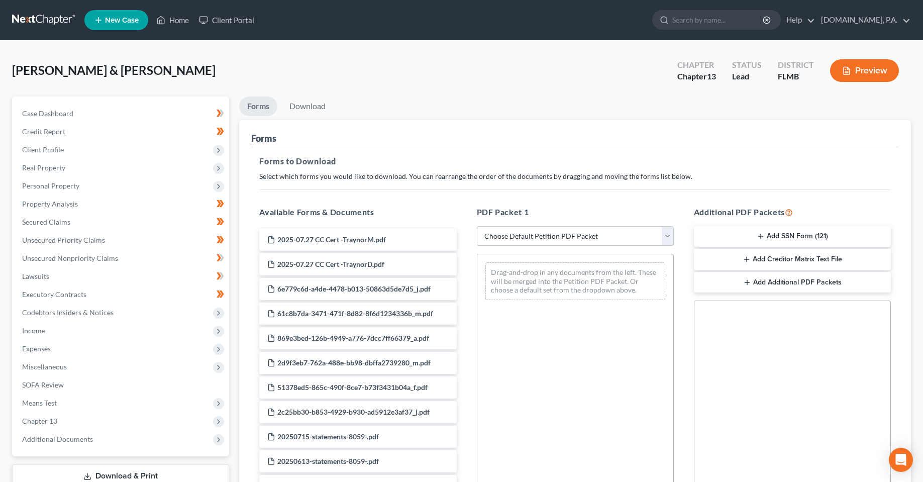
click at [569, 236] on select "Choose Default Petition PDF Packet Complete Bankruptcy Petition (all forms and …" at bounding box center [575, 236] width 197 height 20
drag, startPoint x: 569, startPoint y: 236, endPoint x: 532, endPoint y: 236, distance: 37.2
click at [569, 236] on select "Choose Default Petition PDF Packet Complete Bankruptcy Petition (all forms and …" at bounding box center [575, 236] width 197 height 20
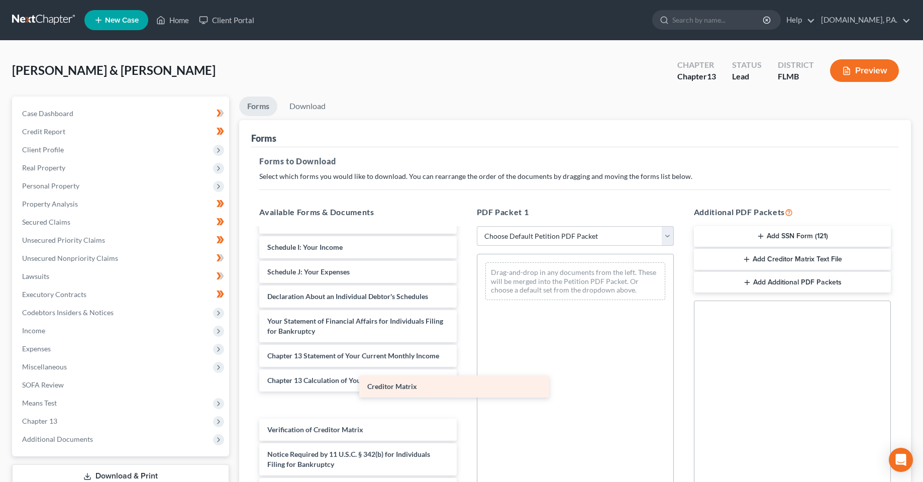
scroll to position [1750, 0]
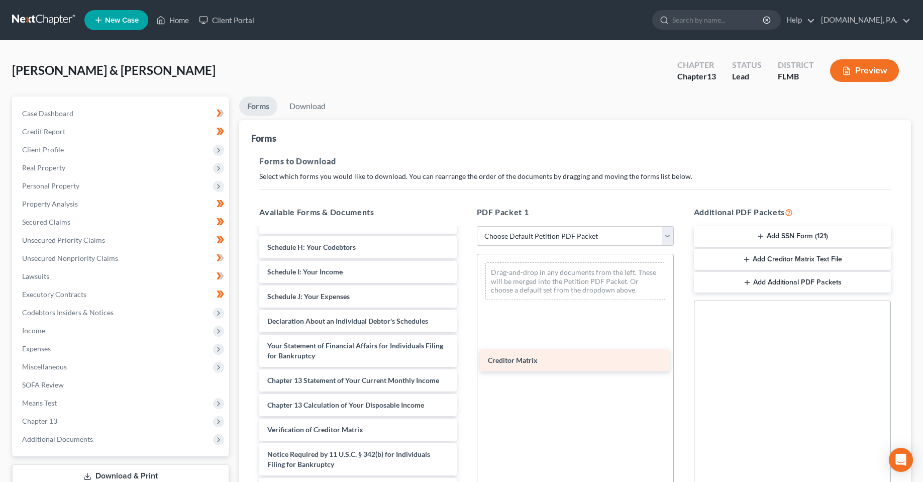
drag, startPoint x: 315, startPoint y: 408, endPoint x: 536, endPoint y: 364, distance: 225.0
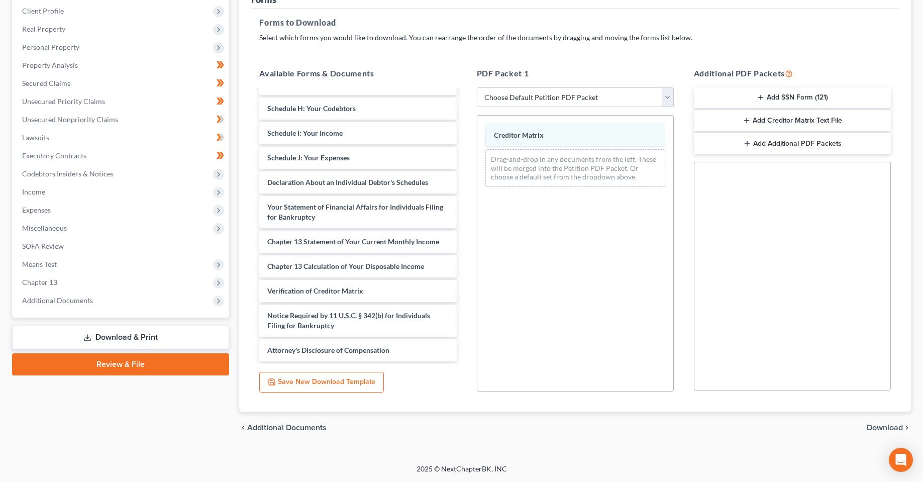
click at [894, 427] on span "Download" at bounding box center [884, 427] width 36 height 8
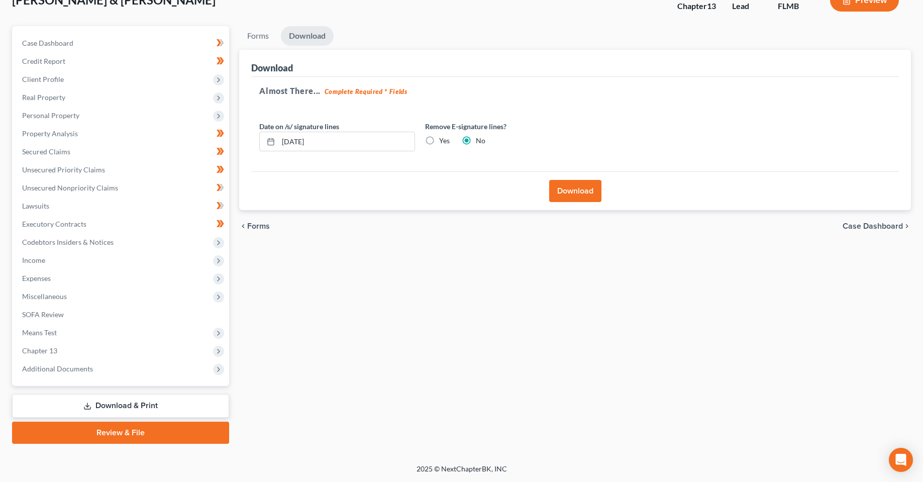
scroll to position [70, 0]
click at [610, 188] on div "Download" at bounding box center [574, 190] width 647 height 39
click at [519, 202] on div "Download" at bounding box center [574, 190] width 647 height 39
click at [570, 195] on button "Download" at bounding box center [575, 191] width 52 height 22
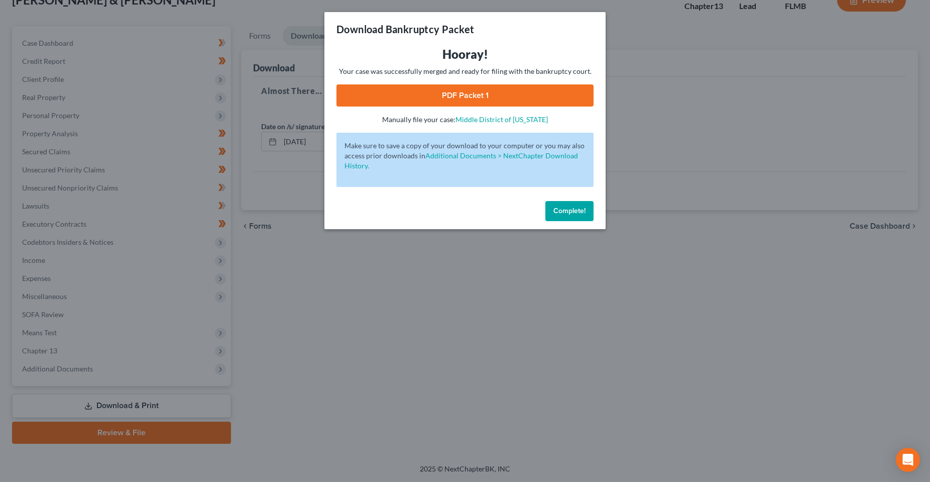
click at [461, 93] on link "PDF Packet 1" at bounding box center [464, 95] width 257 height 22
click at [569, 219] on button "Complete!" at bounding box center [569, 211] width 48 height 20
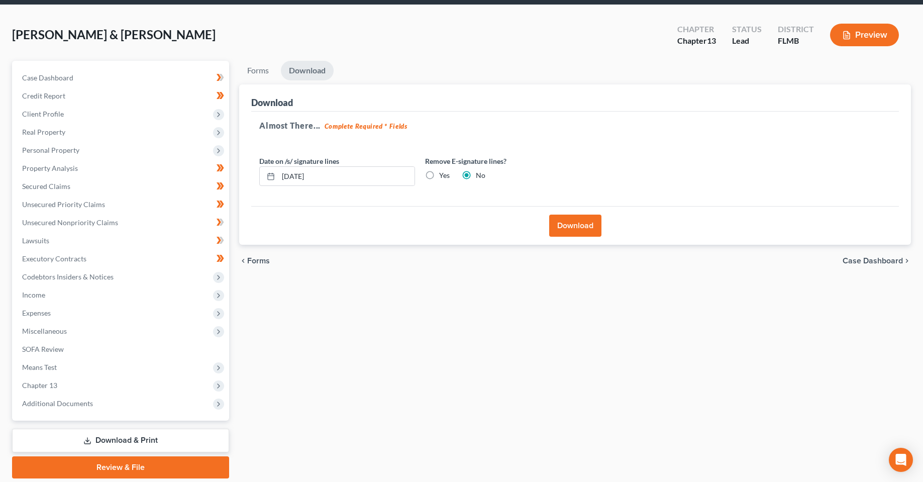
scroll to position [0, 0]
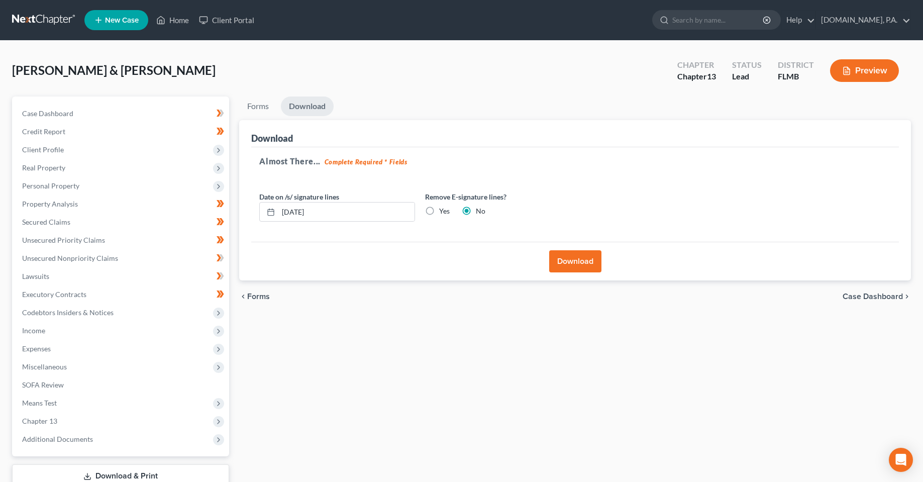
click at [364, 385] on div "Forms Download Forms Forms to Download Select which forms you would like to dow…" at bounding box center [575, 304] width 682 height 417
click at [364, 402] on div "Forms Download Forms Forms to Download Select which forms you would like to dow…" at bounding box center [575, 304] width 682 height 417
drag, startPoint x: 186, startPoint y: 15, endPoint x: 269, endPoint y: 159, distance: 165.8
click at [186, 15] on link "Home" at bounding box center [172, 20] width 43 height 18
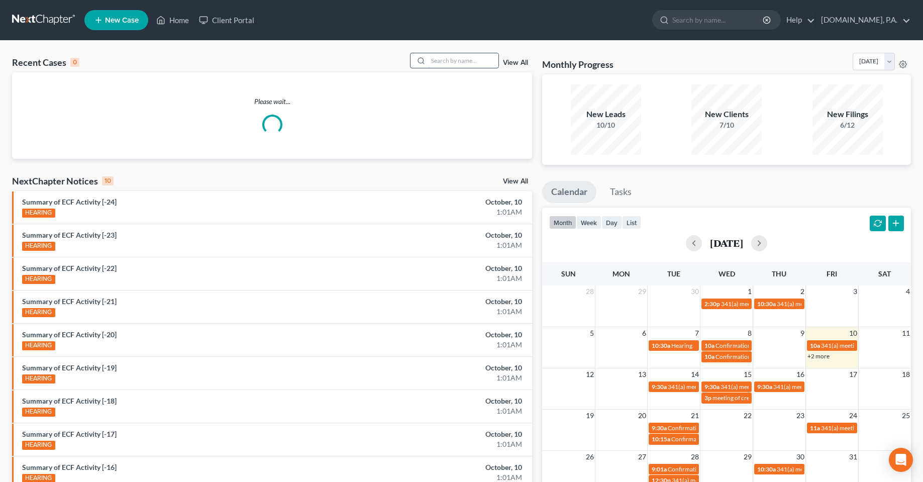
click at [477, 64] on input "search" at bounding box center [463, 60] width 70 height 15
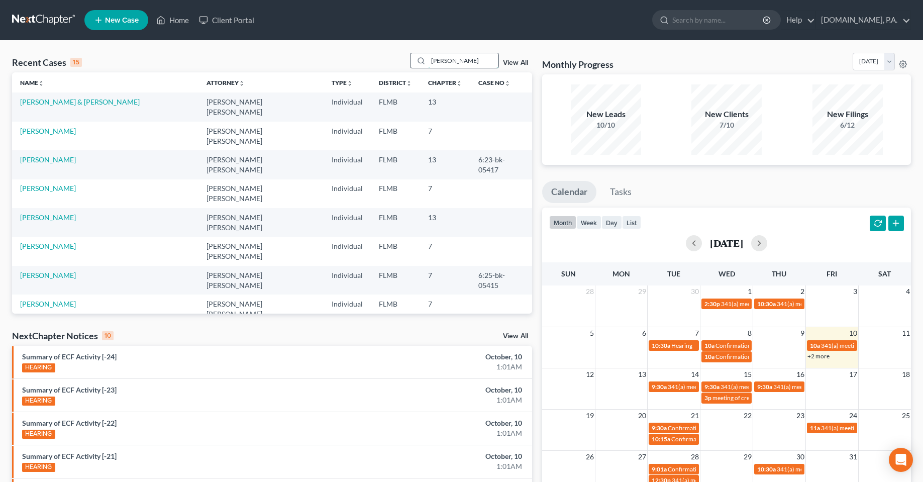
type input "shull"
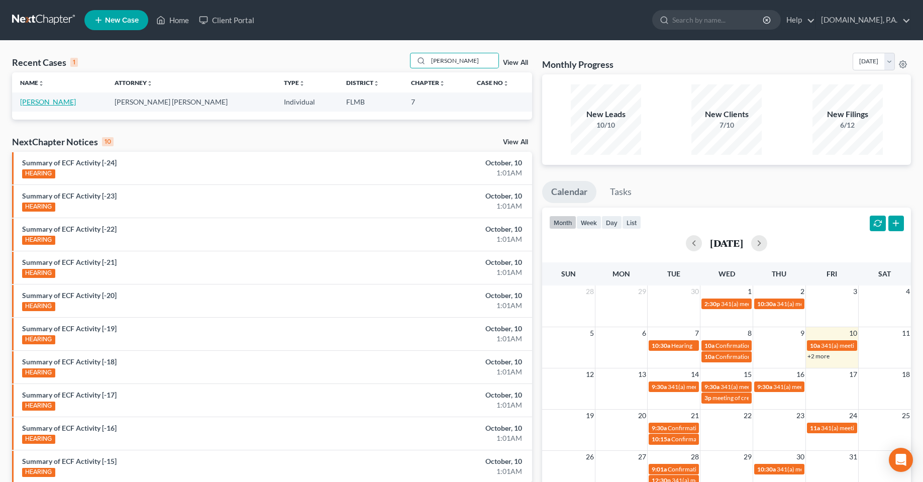
click at [53, 101] on link "Shull, Brady" at bounding box center [48, 101] width 56 height 9
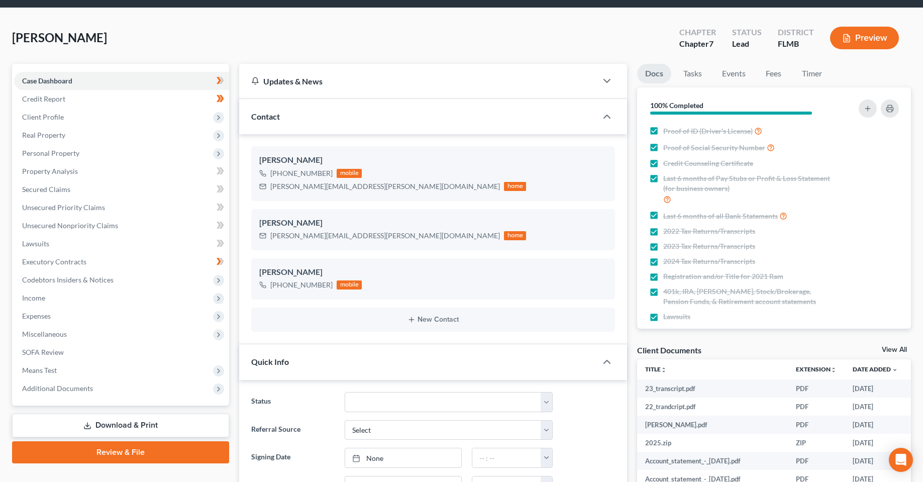
scroll to position [50, 0]
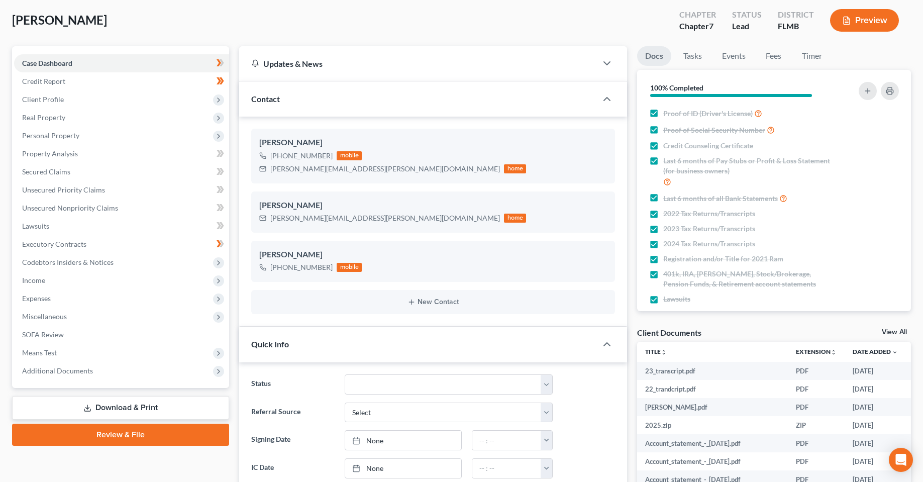
click at [117, 411] on link "Download & Print" at bounding box center [120, 408] width 217 height 24
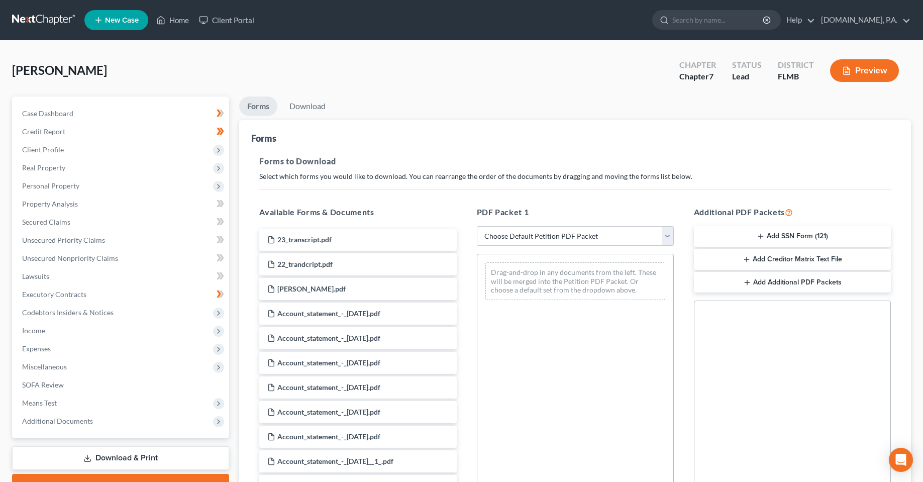
click at [562, 242] on select "Choose Default Petition PDF Packet Complete Bankruptcy Petition (all forms and …" at bounding box center [575, 236] width 197 height 20
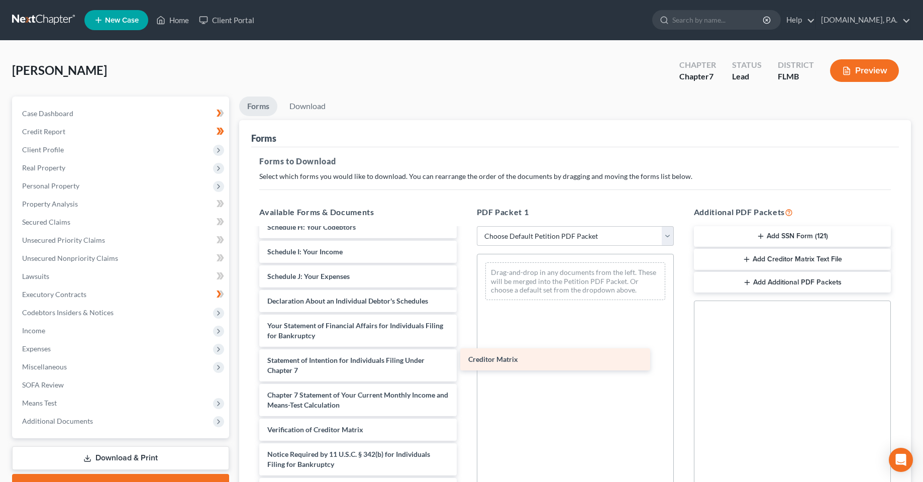
scroll to position [859, 0]
drag, startPoint x: 309, startPoint y: 408, endPoint x: 524, endPoint y: 357, distance: 220.4
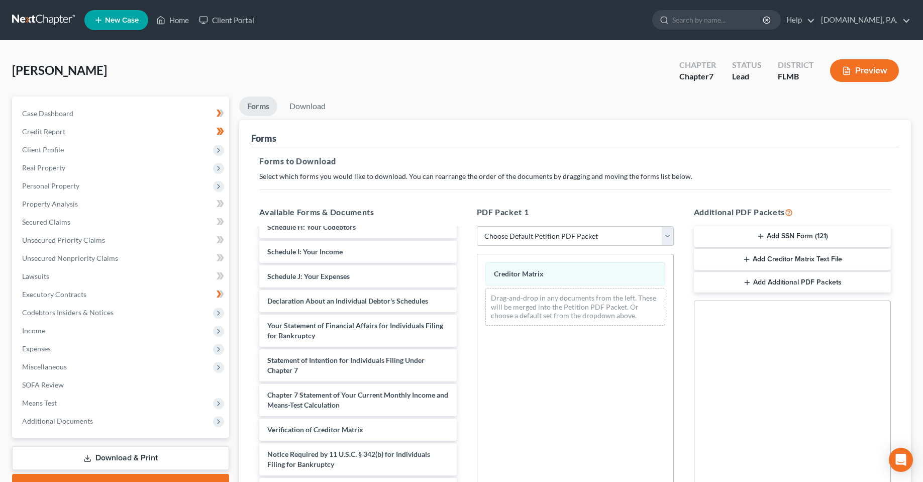
scroll to position [139, 0]
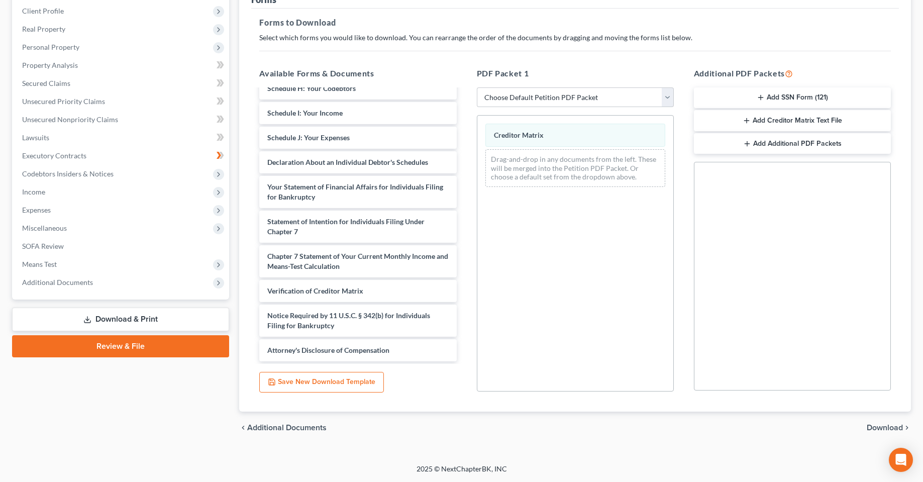
click at [889, 426] on span "Download" at bounding box center [884, 427] width 36 height 8
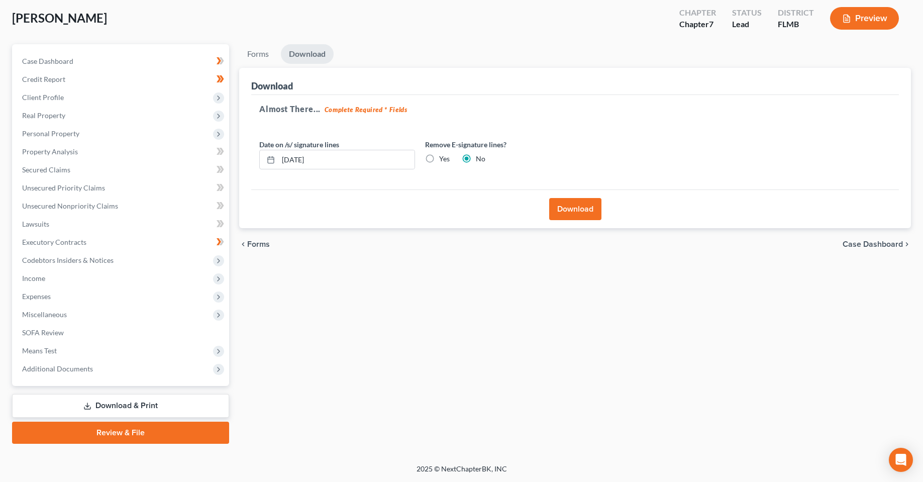
scroll to position [52, 0]
click at [547, 213] on div "Download" at bounding box center [574, 208] width 647 height 39
click at [561, 212] on button "Download" at bounding box center [575, 209] width 52 height 22
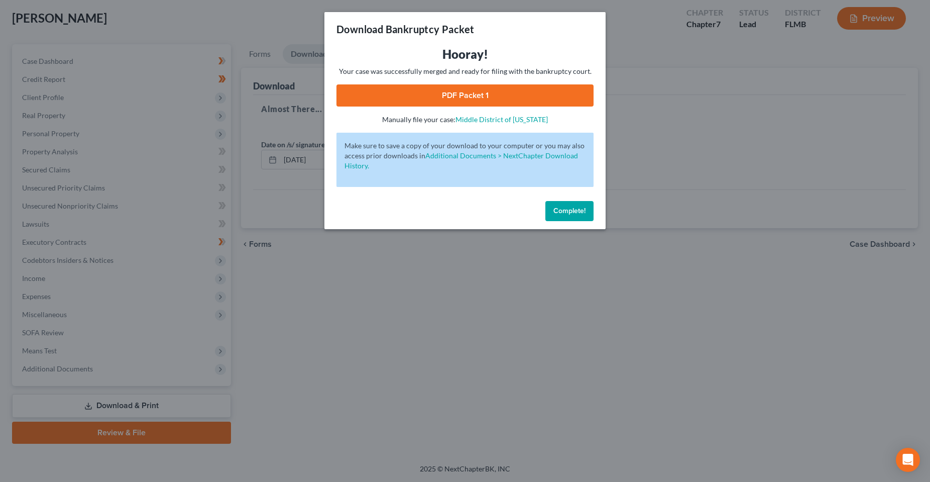
click at [467, 90] on link "PDF Packet 1" at bounding box center [464, 95] width 257 height 22
click at [568, 291] on div "Download Bankruptcy Packet Hooray! Your case was successfully merged and ready …" at bounding box center [465, 241] width 930 height 482
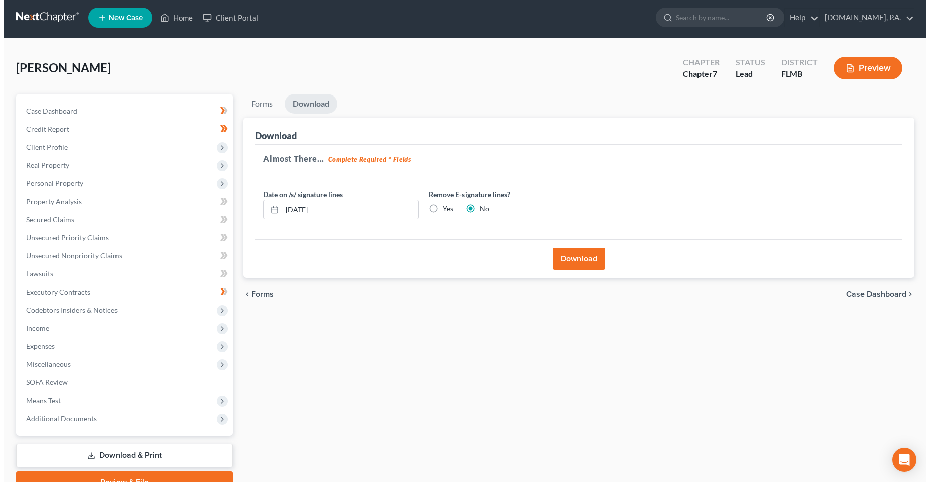
scroll to position [0, 0]
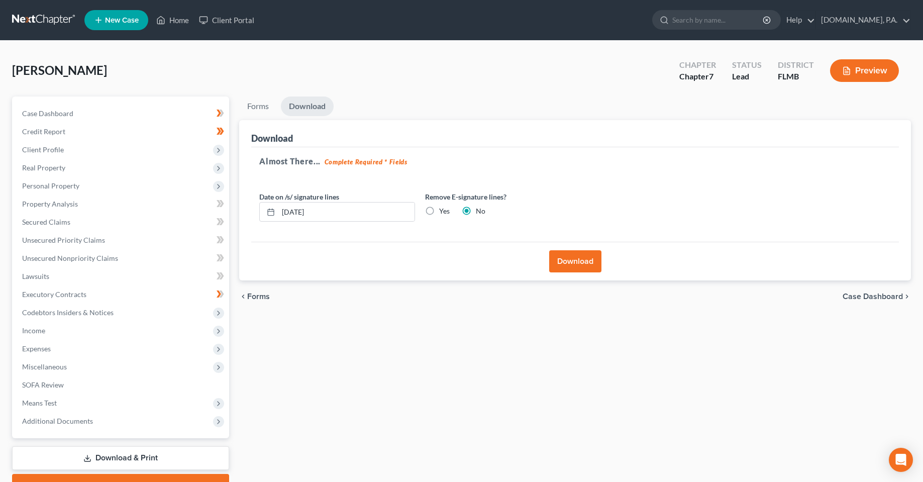
click at [521, 83] on div "Shull, Brady Upgraded Chapter Chapter 7 Status Lead District FLMB Preview" at bounding box center [461, 75] width 898 height 44
click at [543, 88] on div "Shull, Brady Upgraded Chapter Chapter 7 Status Lead District FLMB Preview" at bounding box center [461, 75] width 898 height 44
click at [375, 351] on div "Forms Download Forms Forms to Download Select which forms you would like to dow…" at bounding box center [575, 295] width 682 height 399
click at [345, 388] on div "Forms Download Forms Forms to Download Select which forms you would like to dow…" at bounding box center [575, 295] width 682 height 399
click at [232, 23] on link "Client Portal" at bounding box center [226, 20] width 65 height 18
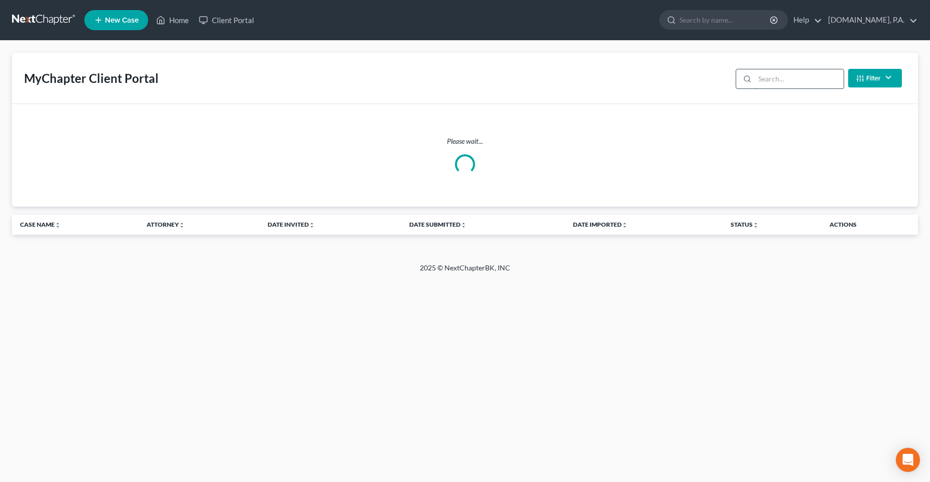
click at [791, 77] on input "search" at bounding box center [799, 78] width 89 height 19
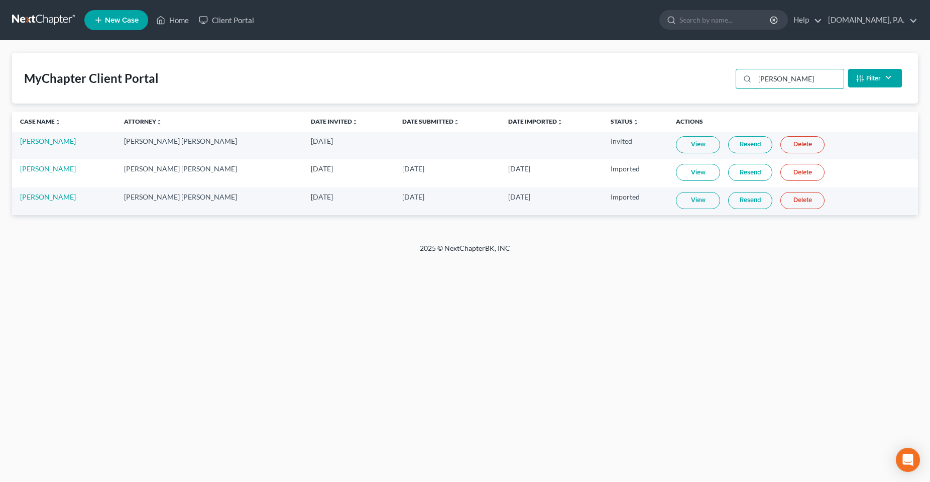
type input "torres"
click at [618, 348] on div "Home New Case Client Portal Fresh-Start.Law, P.A. chas@fresh-start.law My Accou…" at bounding box center [465, 241] width 930 height 482
click at [175, 344] on div "Home New Case Client Portal Fresh-Start.Law, P.A. chas@fresh-start.law My Accou…" at bounding box center [465, 241] width 930 height 482
click at [733, 151] on link "Resend" at bounding box center [750, 144] width 44 height 17
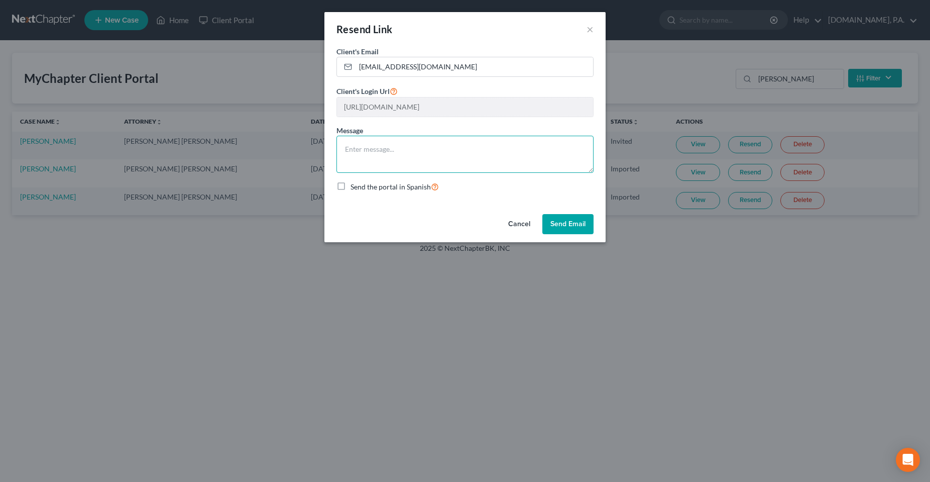
click at [408, 141] on textarea at bounding box center [464, 154] width 257 height 37
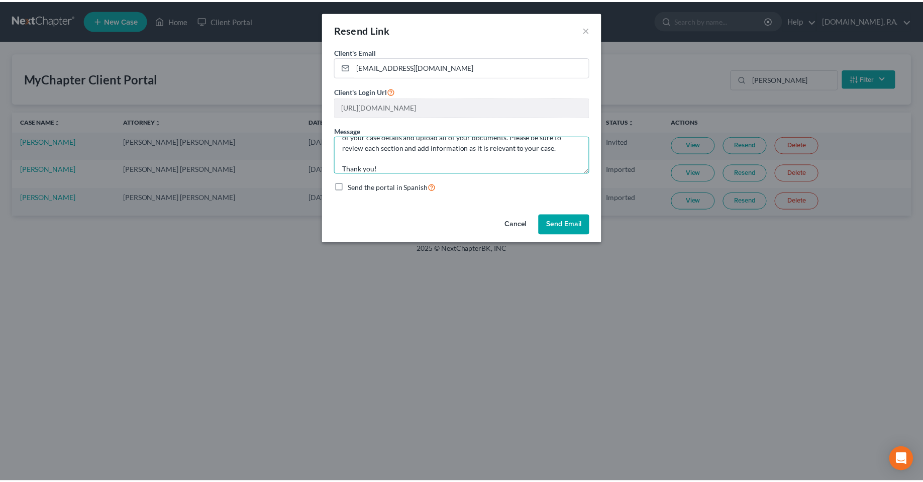
scroll to position [55, 0]
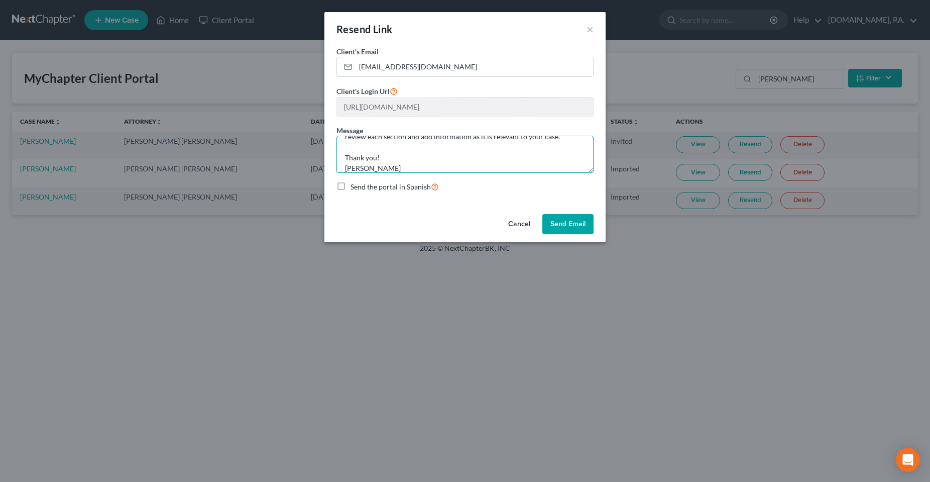
type textarea "Hi Mr. Torres, Here is the link to the Client Portal for you to give us the rem…"
click at [595, 234] on div "Cancel Send Email" at bounding box center [464, 226] width 281 height 32
click at [579, 228] on button "Send Email" at bounding box center [567, 224] width 51 height 20
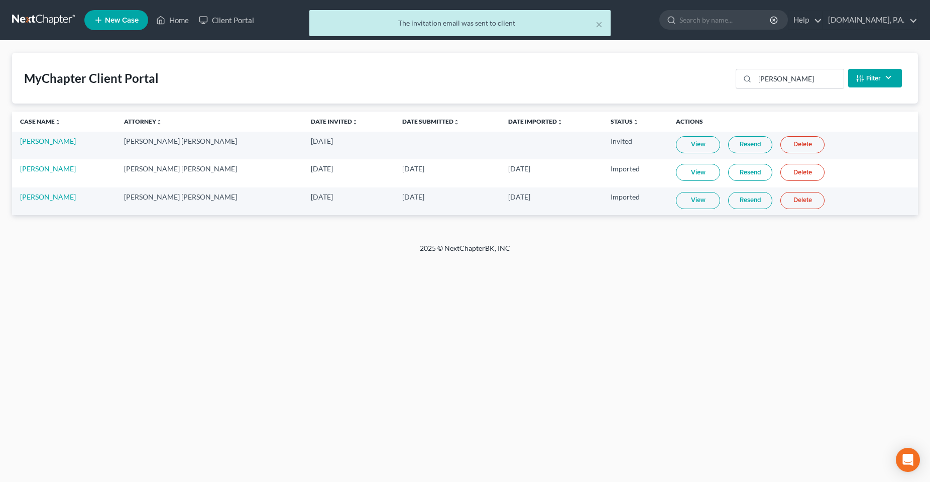
click at [327, 336] on div "Home New Case Client Portal Fresh-Start.Law, P.A. chas@fresh-start.law My Accou…" at bounding box center [465, 241] width 930 height 482
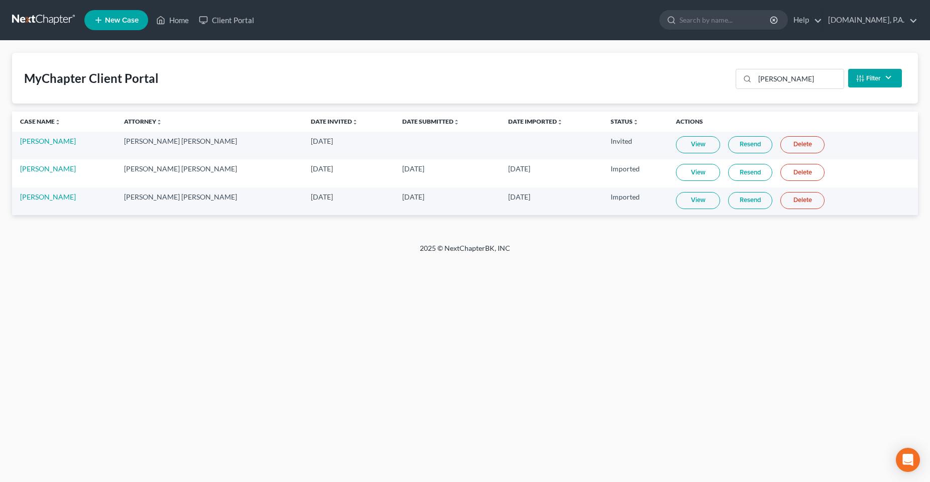
click at [245, 218] on div "MyChapter Client Portal torres Filter Status Filter... Invited In Progress Read…" at bounding box center [465, 142] width 930 height 202
click at [76, 198] on link "[PERSON_NAME]" at bounding box center [48, 196] width 56 height 9
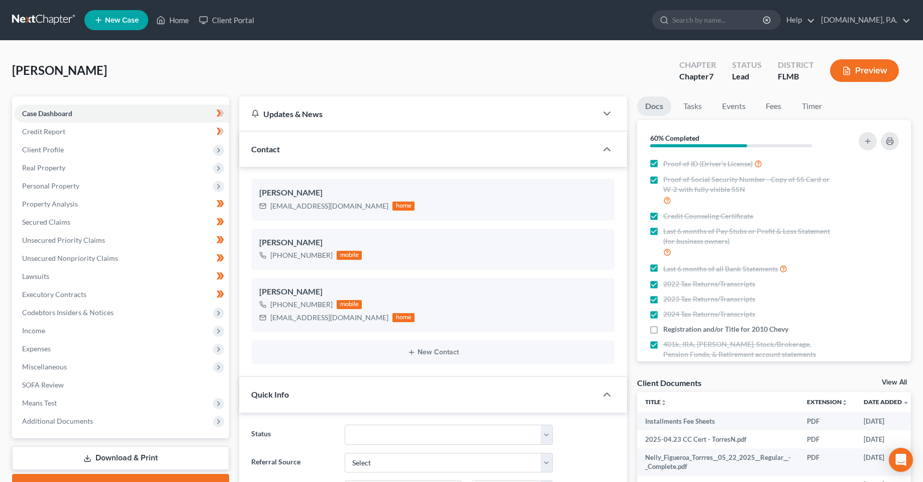
click at [228, 89] on div "Figueroa-Torres, Nellyvette Upgraded Chapter Chapter 7 Status Lead District FLM…" at bounding box center [461, 75] width 898 height 44
click at [419, 59] on div "Figueroa-Torres, Nellyvette Upgraded Chapter Chapter 7 Status Lead District FLM…" at bounding box center [461, 75] width 898 height 44
click at [406, 79] on div "Figueroa-Torres, Nellyvette Upgraded Chapter Chapter 7 Status Lead District FLM…" at bounding box center [461, 75] width 898 height 44
click at [234, 23] on link "Client Portal" at bounding box center [226, 20] width 65 height 18
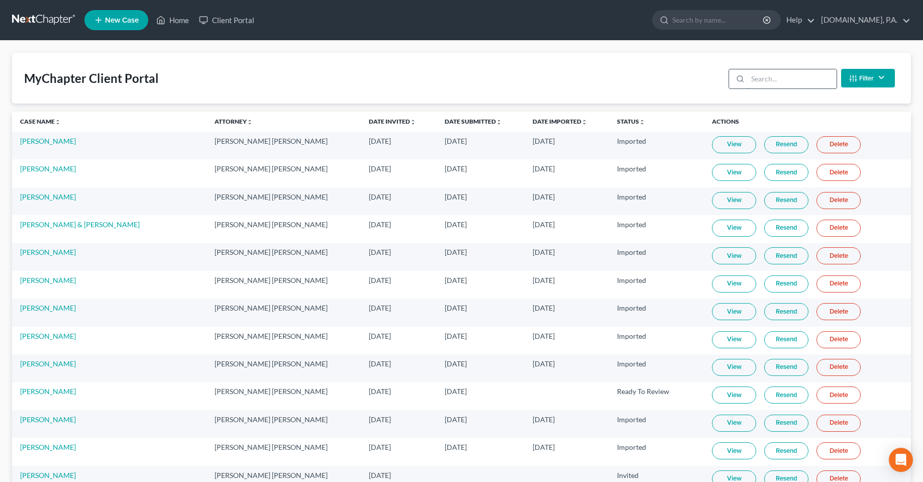
click at [771, 78] on input "search" at bounding box center [791, 78] width 89 height 19
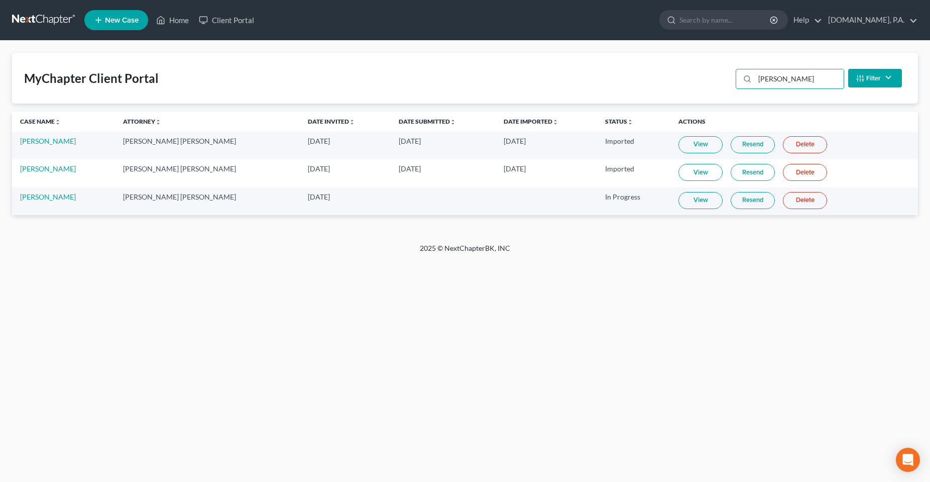
type input "torres"
click at [690, 197] on link "View" at bounding box center [700, 200] width 44 height 17
click at [249, 332] on div "Home New Case Client Portal Fresh-Start.Law, P.A. chas@fresh-start.law My Accou…" at bounding box center [465, 241] width 930 height 482
click at [171, 14] on link "Home" at bounding box center [172, 20] width 43 height 18
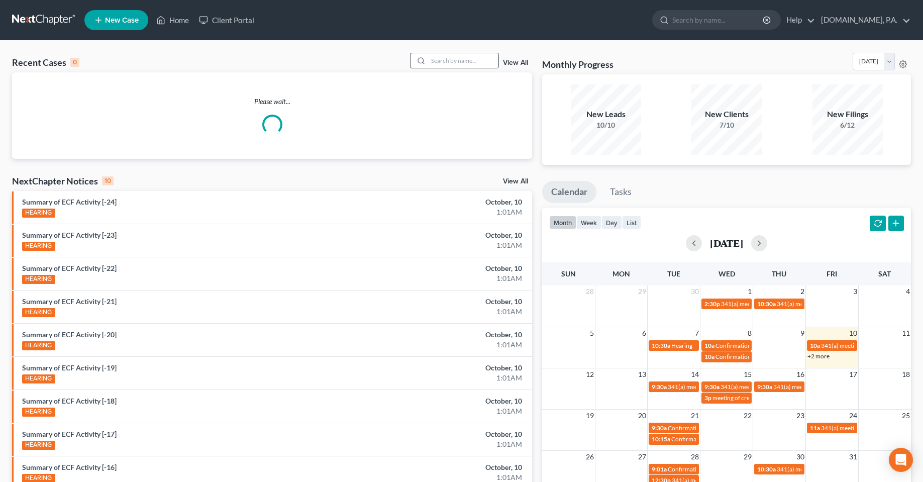
drag, startPoint x: 496, startPoint y: 48, endPoint x: 492, endPoint y: 53, distance: 6.1
click at [493, 53] on div "Recent Cases 0 View All Please wait... NextChapter Notices 10 View All Summary …" at bounding box center [461, 301] width 923 height 521
click at [478, 62] on input "search" at bounding box center [463, 60] width 70 height 15
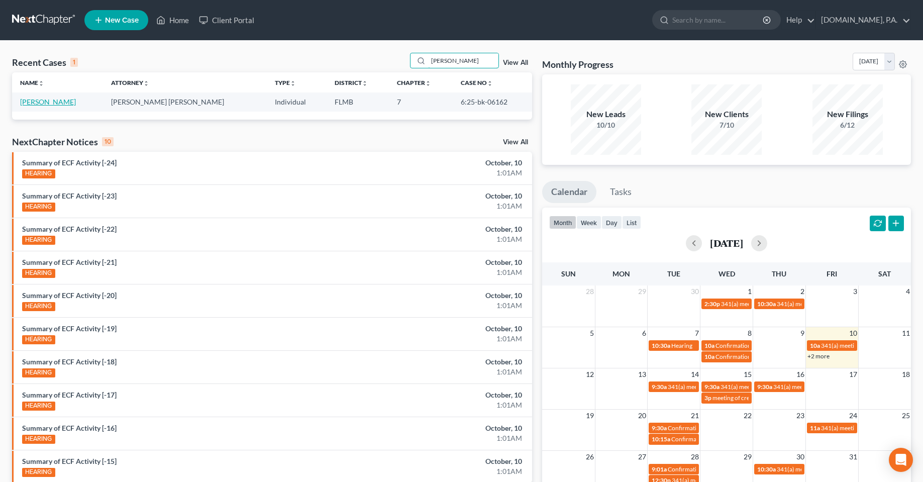
type input "robelo"
click at [59, 103] on link "Robelo, Jonathan" at bounding box center [48, 101] width 56 height 9
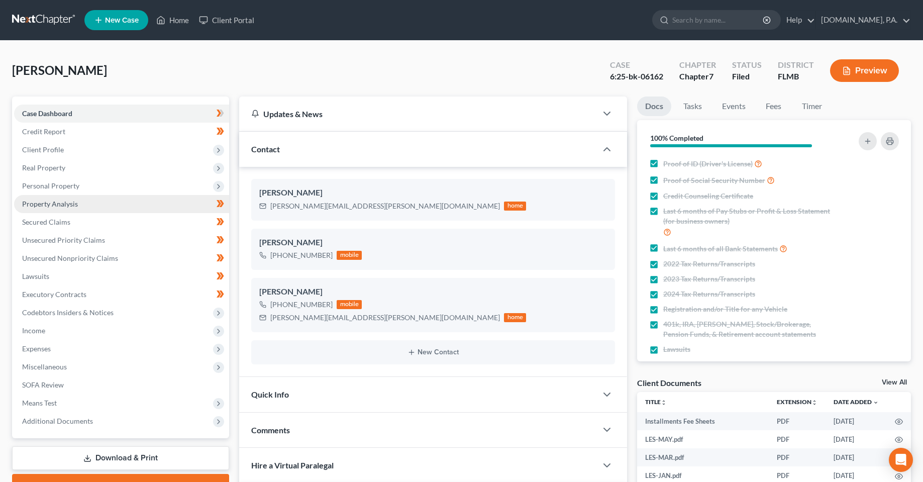
click at [51, 209] on link "Property Analysis" at bounding box center [121, 204] width 215 height 18
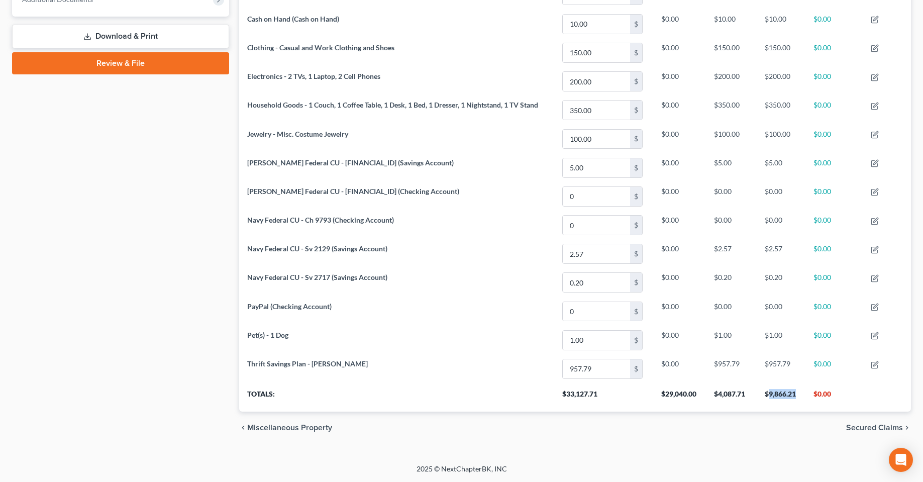
drag, startPoint x: 797, startPoint y: 392, endPoint x: 769, endPoint y: 393, distance: 27.6
click at [769, 393] on th "$9,866.21" at bounding box center [780, 397] width 48 height 28
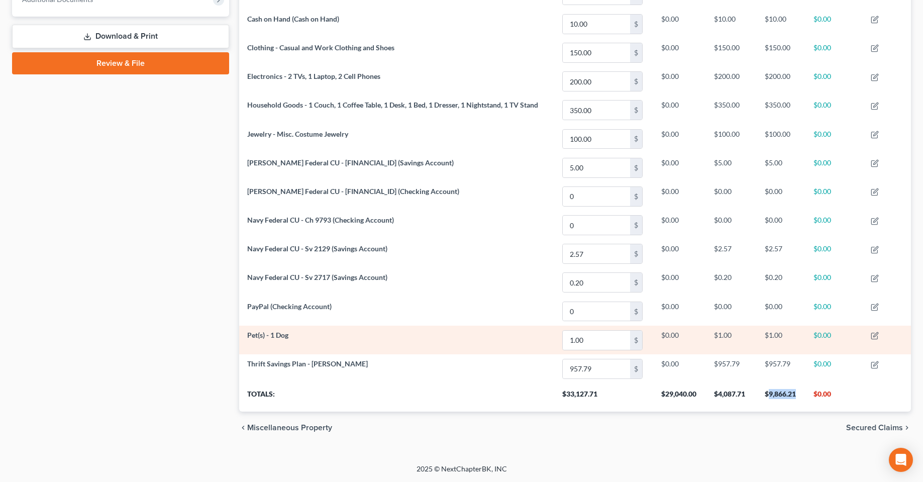
copy th "9,866.21"
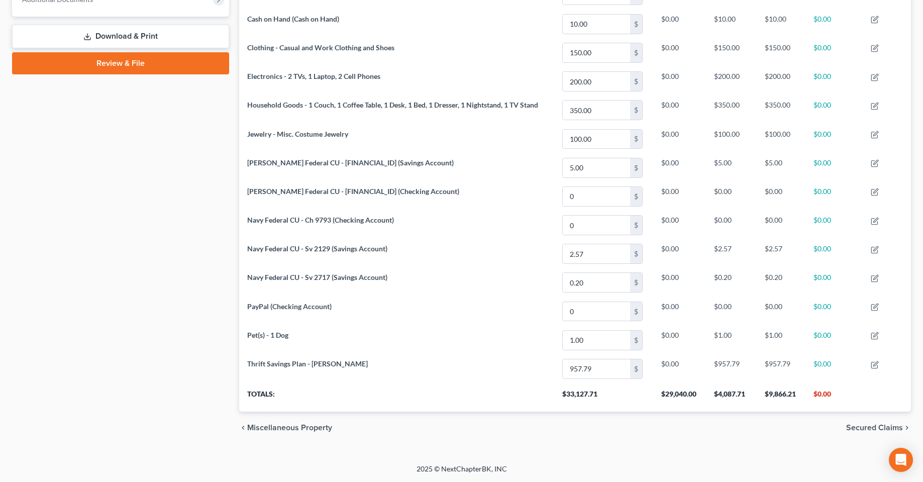
drag, startPoint x: 137, startPoint y: 342, endPoint x: 114, endPoint y: 324, distance: 29.4
click at [136, 343] on div "Case Dashboard Payments Invoices Payments Payments Credit Report Client Profile" at bounding box center [120, 59] width 227 height 768
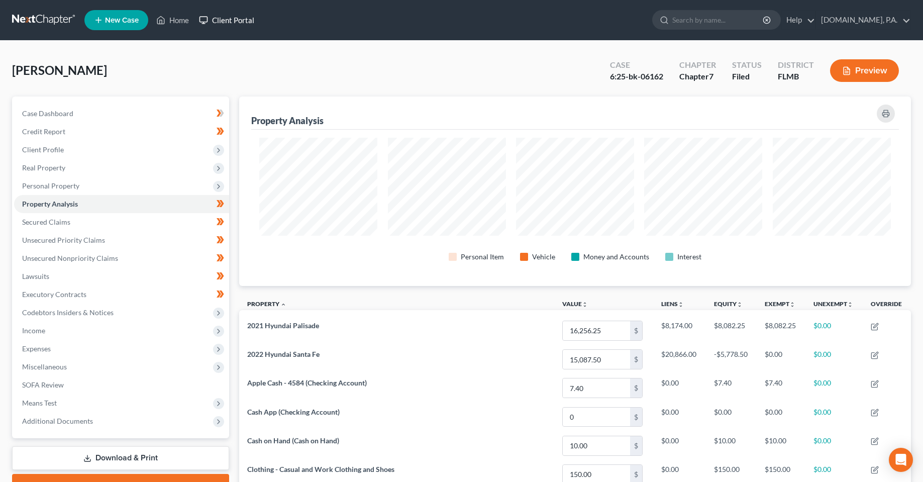
click at [229, 28] on link "Client Portal" at bounding box center [226, 20] width 65 height 18
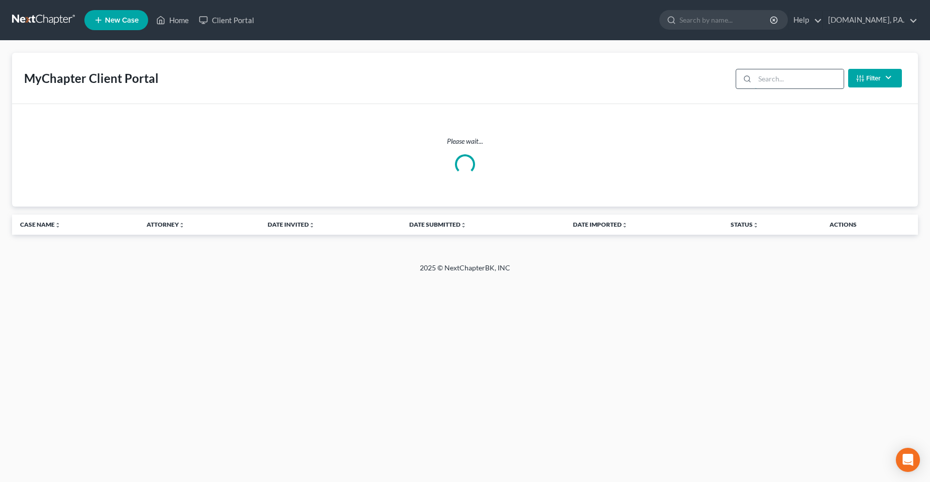
click at [820, 73] on input "search" at bounding box center [799, 78] width 89 height 19
click at [786, 83] on input "search" at bounding box center [799, 78] width 89 height 19
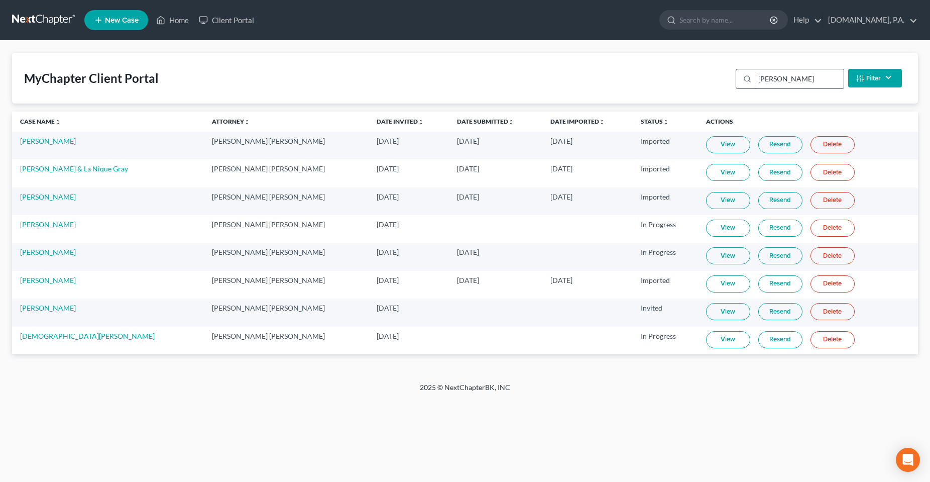
type input "osei"
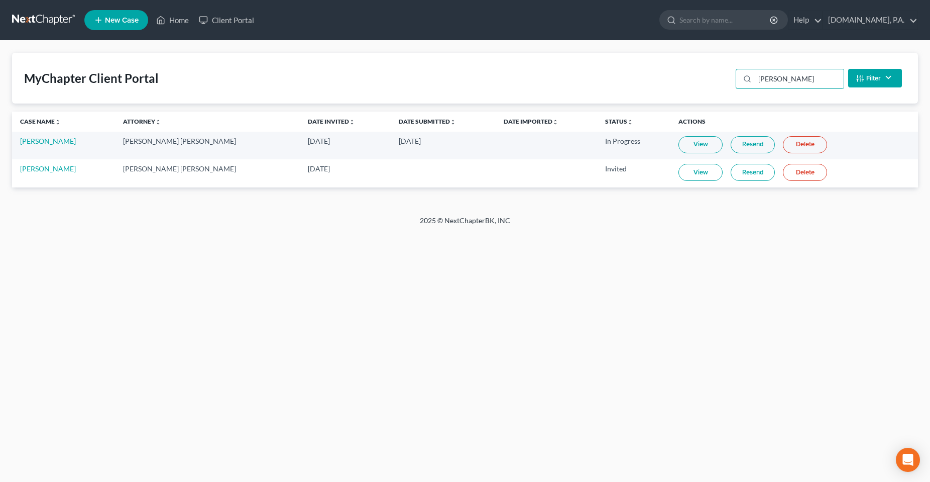
click at [449, 311] on div "Home New Case Client Portal Fresh-Start.Law, P.A. chas@fresh-start.law My Accou…" at bounding box center [465, 241] width 930 height 482
click at [731, 146] on link "Resend" at bounding box center [753, 144] width 44 height 17
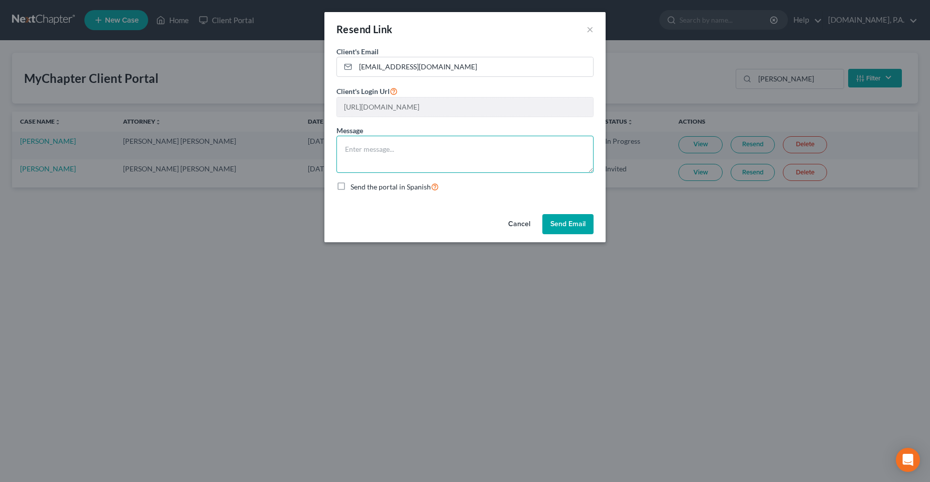
click at [432, 150] on textarea at bounding box center [464, 154] width 257 height 37
paste textarea "Good Afternoon, Mr. Osei, Thank you for completing the initial request —they’ve…"
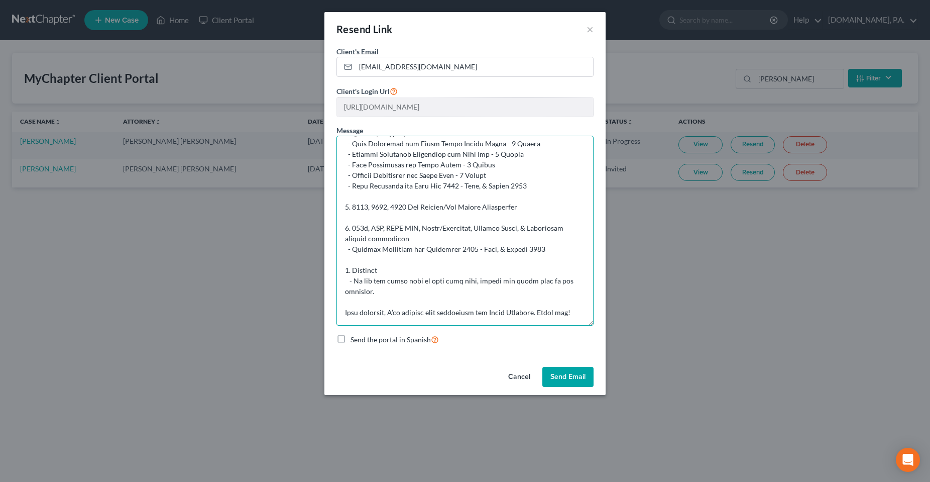
scroll to position [136, 0]
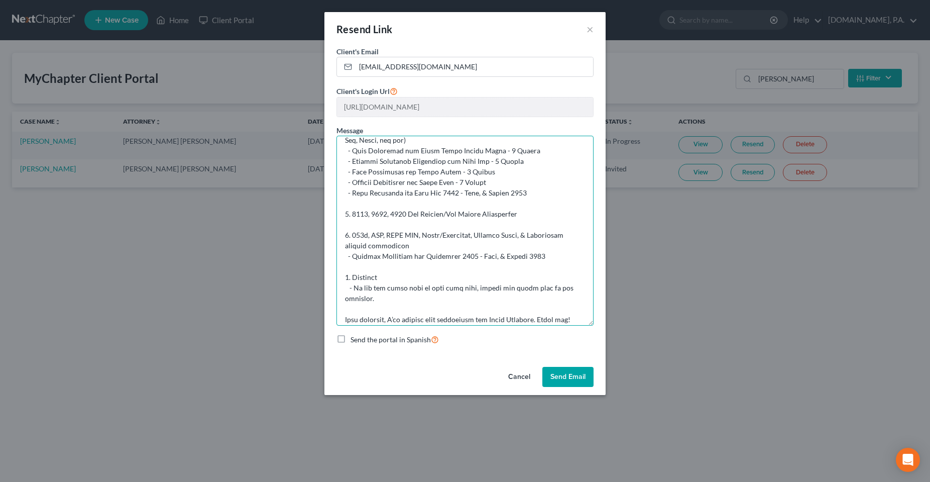
drag, startPoint x: 588, startPoint y: 170, endPoint x: 589, endPoint y: 330, distance: 159.7
click at [589, 325] on textarea at bounding box center [464, 231] width 257 height 190
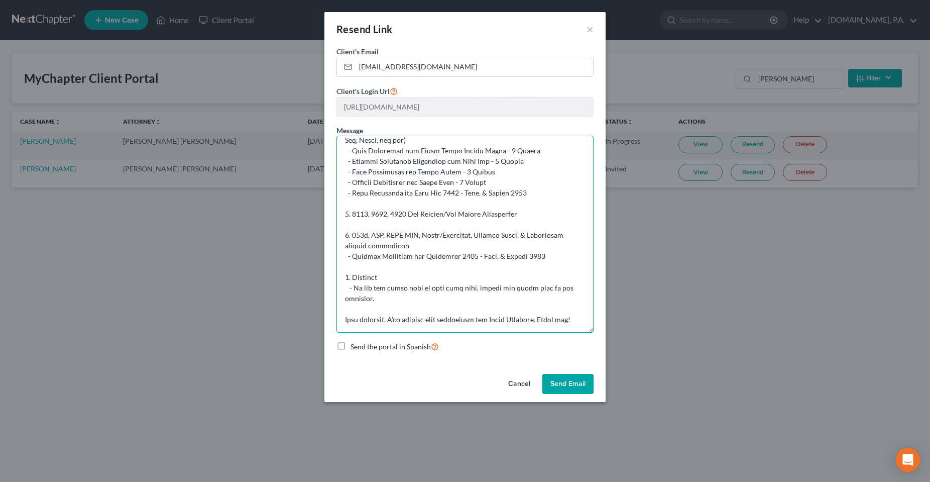
click at [395, 318] on textarea at bounding box center [464, 234] width 257 height 197
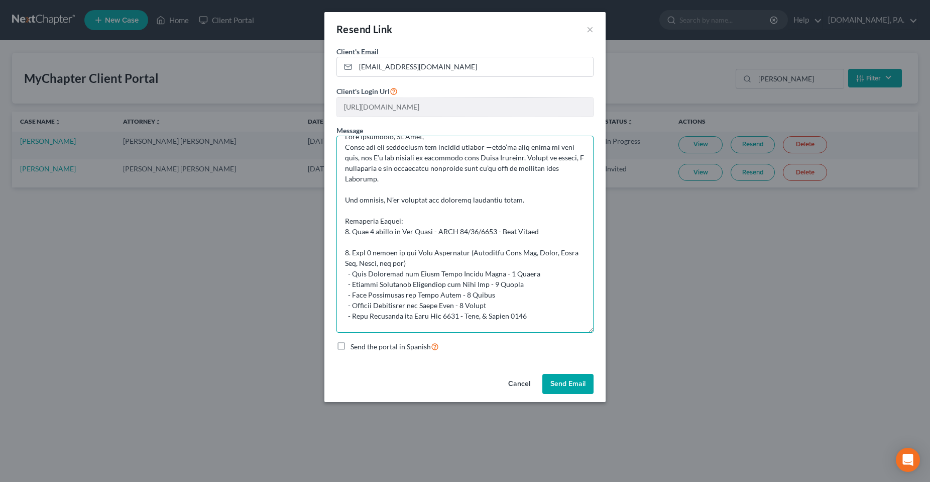
scroll to position [0, 0]
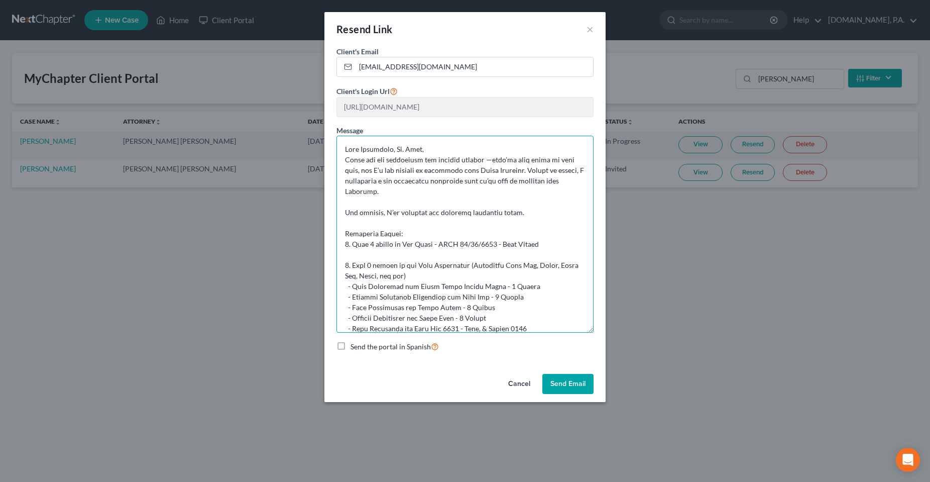
click at [463, 148] on textarea at bounding box center [464, 234] width 257 height 197
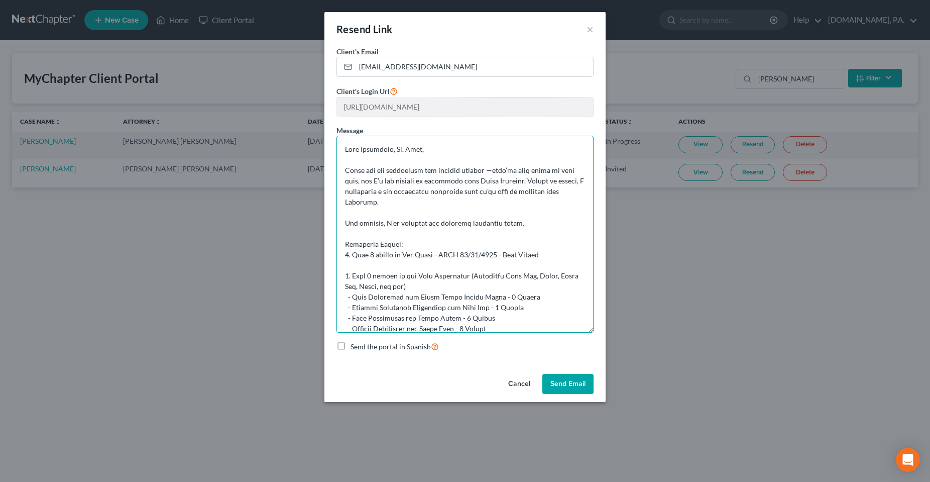
type textarea "Good Afternoon, Mr. Osei, Thank you for completing the initial request —they’ve…"
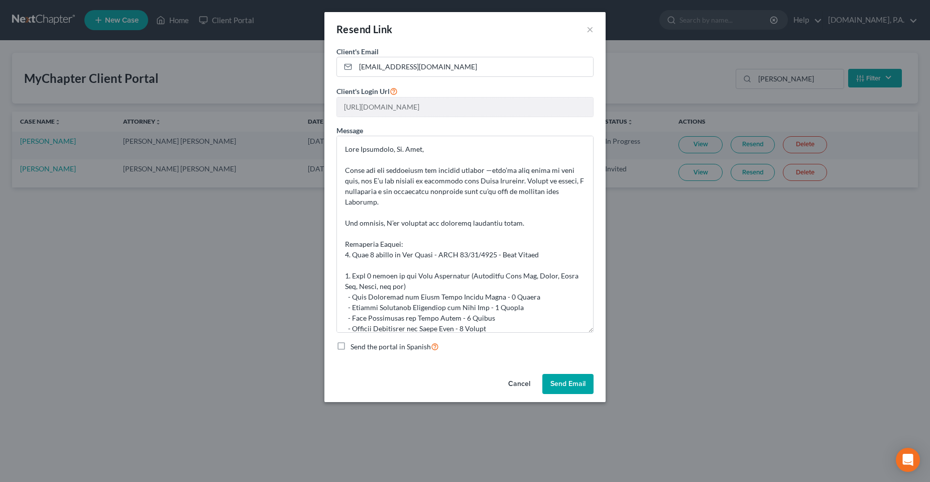
click at [558, 385] on button "Send Email" at bounding box center [567, 384] width 51 height 20
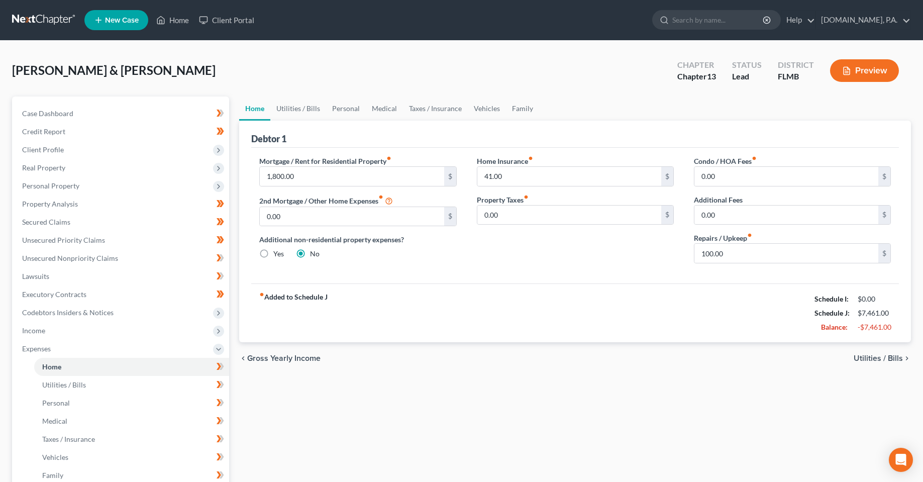
click at [262, 20] on ul "New Case Home Client Portal - No Result - See all results Or Press Enter... Hel…" at bounding box center [497, 20] width 826 height 26
click at [242, 20] on link "Client Portal" at bounding box center [226, 20] width 65 height 18
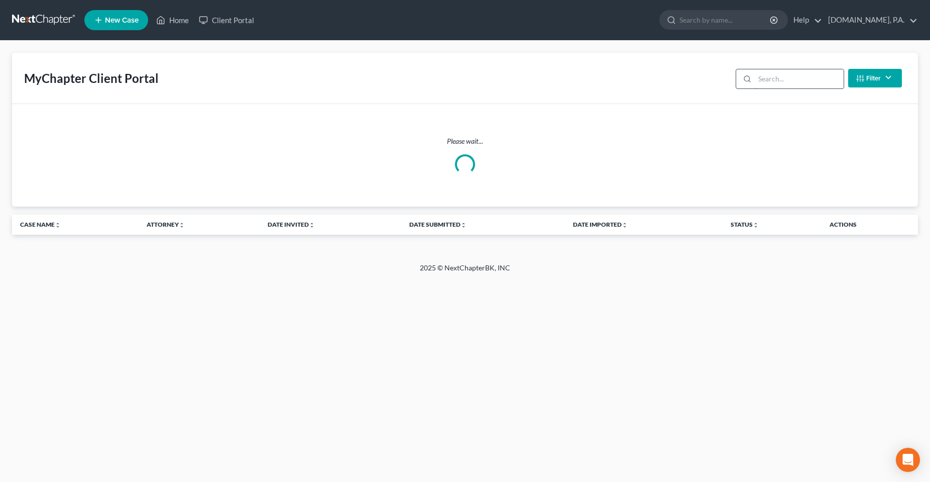
click at [773, 84] on input "search" at bounding box center [799, 78] width 89 height 19
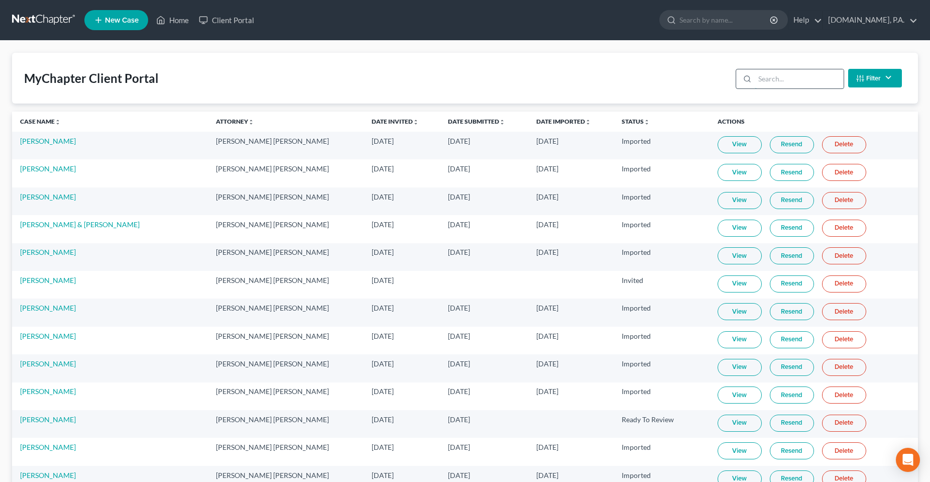
click at [778, 84] on input "search" at bounding box center [799, 78] width 89 height 19
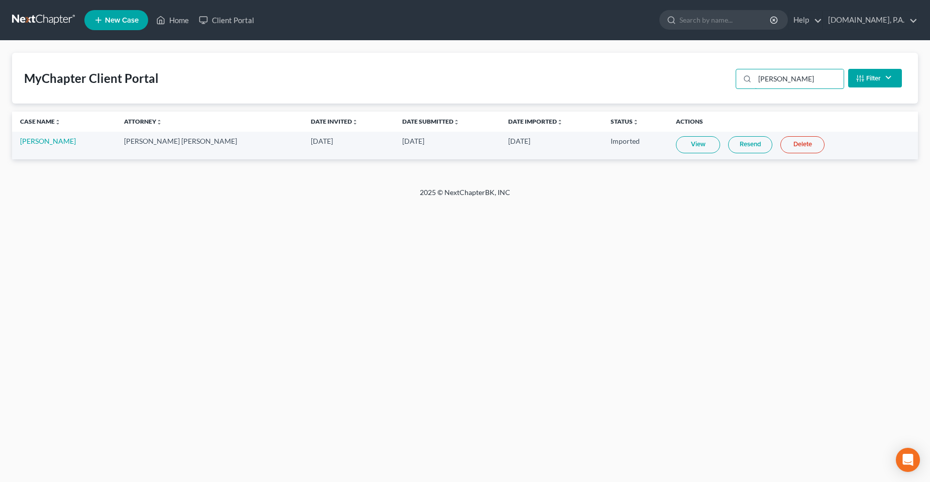
type input "[PERSON_NAME]"
click at [629, 241] on div "Home New Case Client Portal [DOMAIN_NAME], P.A. [PERSON_NAME][EMAIL_ADDRESS][DO…" at bounding box center [465, 241] width 930 height 482
drag, startPoint x: 522, startPoint y: 196, endPoint x: 379, endPoint y: 197, distance: 143.1
click at [379, 197] on div "2025 © NextChapterBK, INC" at bounding box center [465, 196] width 573 height 18
click at [500, 253] on div "Home New Case Client Portal [DOMAIN_NAME], P.A. [PERSON_NAME][EMAIL_ADDRESS][DO…" at bounding box center [465, 241] width 930 height 482
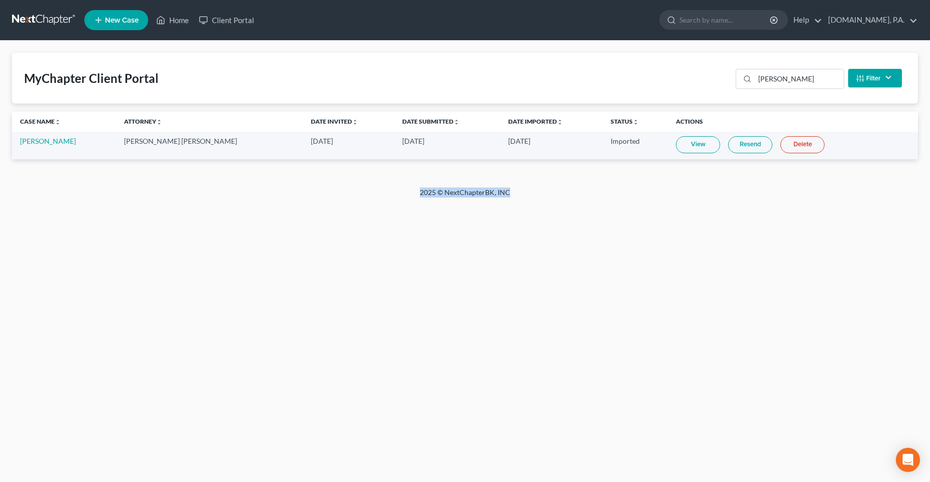
click at [604, 236] on div "Home New Case Client Portal [DOMAIN_NAME], P.A. [PERSON_NAME][EMAIL_ADDRESS][DO…" at bounding box center [465, 241] width 930 height 482
click at [633, 66] on div "MyChapter Client Portal [PERSON_NAME] Filter Status Filter... Invited In Progre…" at bounding box center [465, 78] width 906 height 51
